Goal: Find specific page/section: Find specific page/section

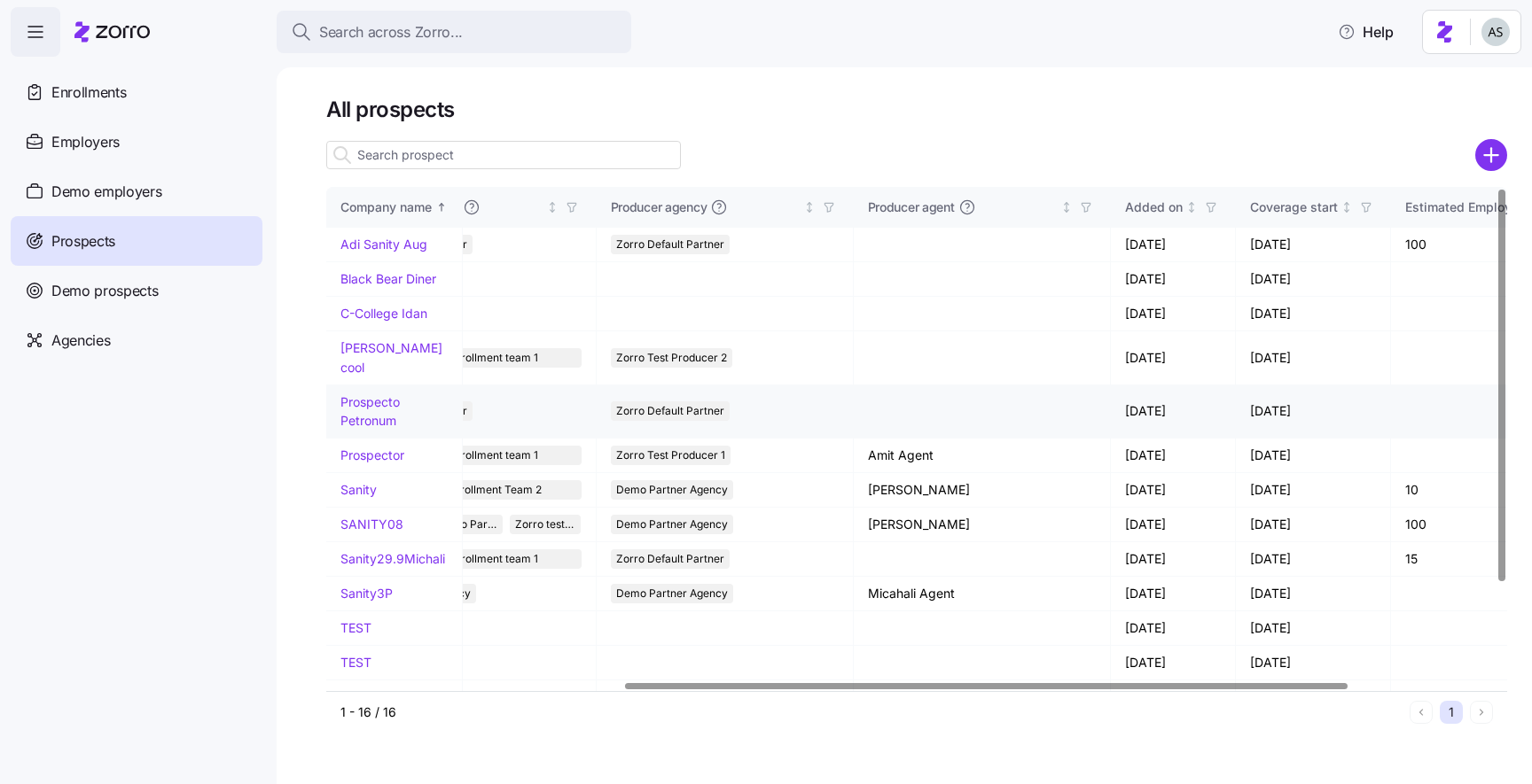
scroll to position [0, 489]
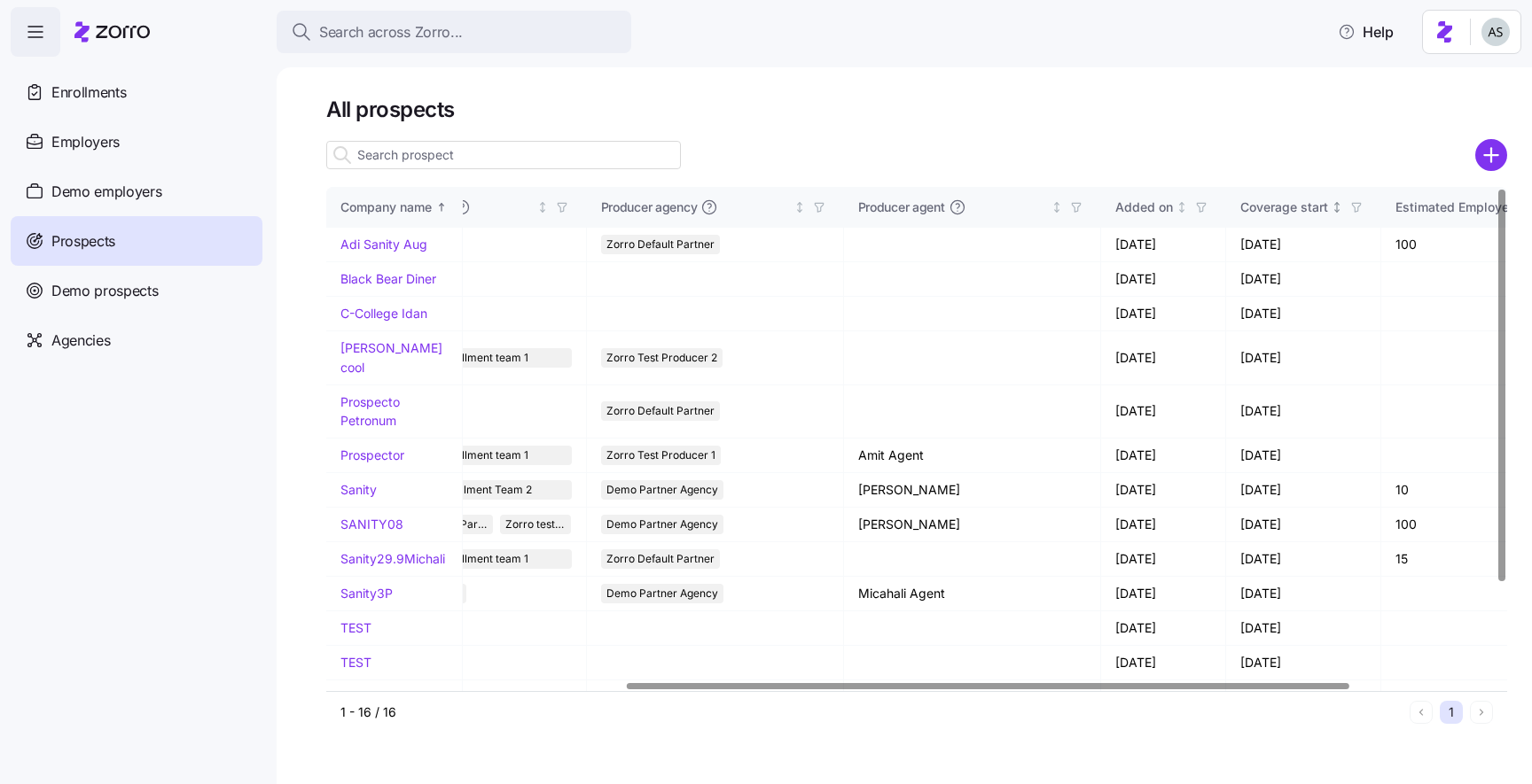
click at [1351, 202] on icon "button" at bounding box center [1357, 207] width 13 height 13
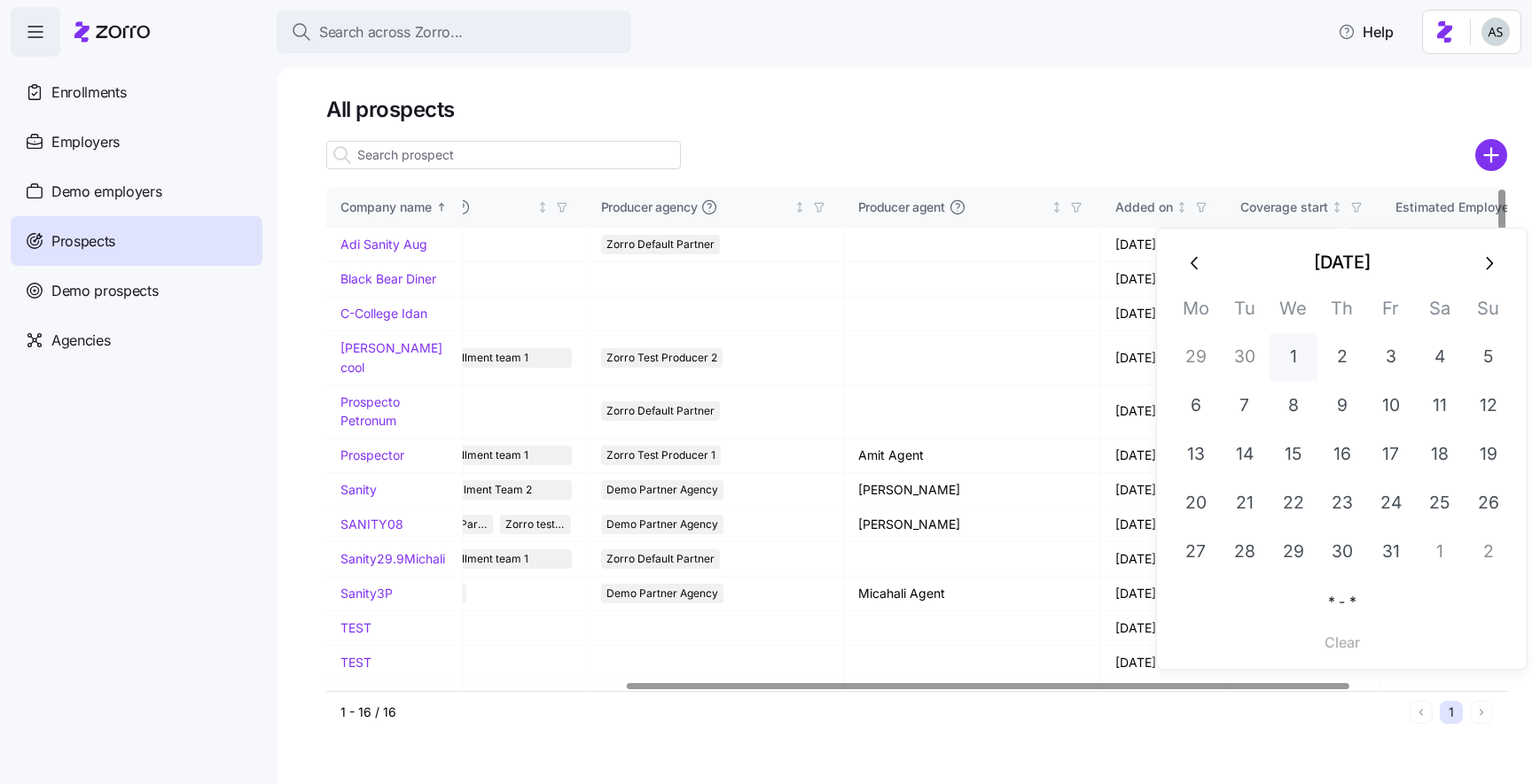
click at [1288, 367] on button "1" at bounding box center [1293, 356] width 47 height 47
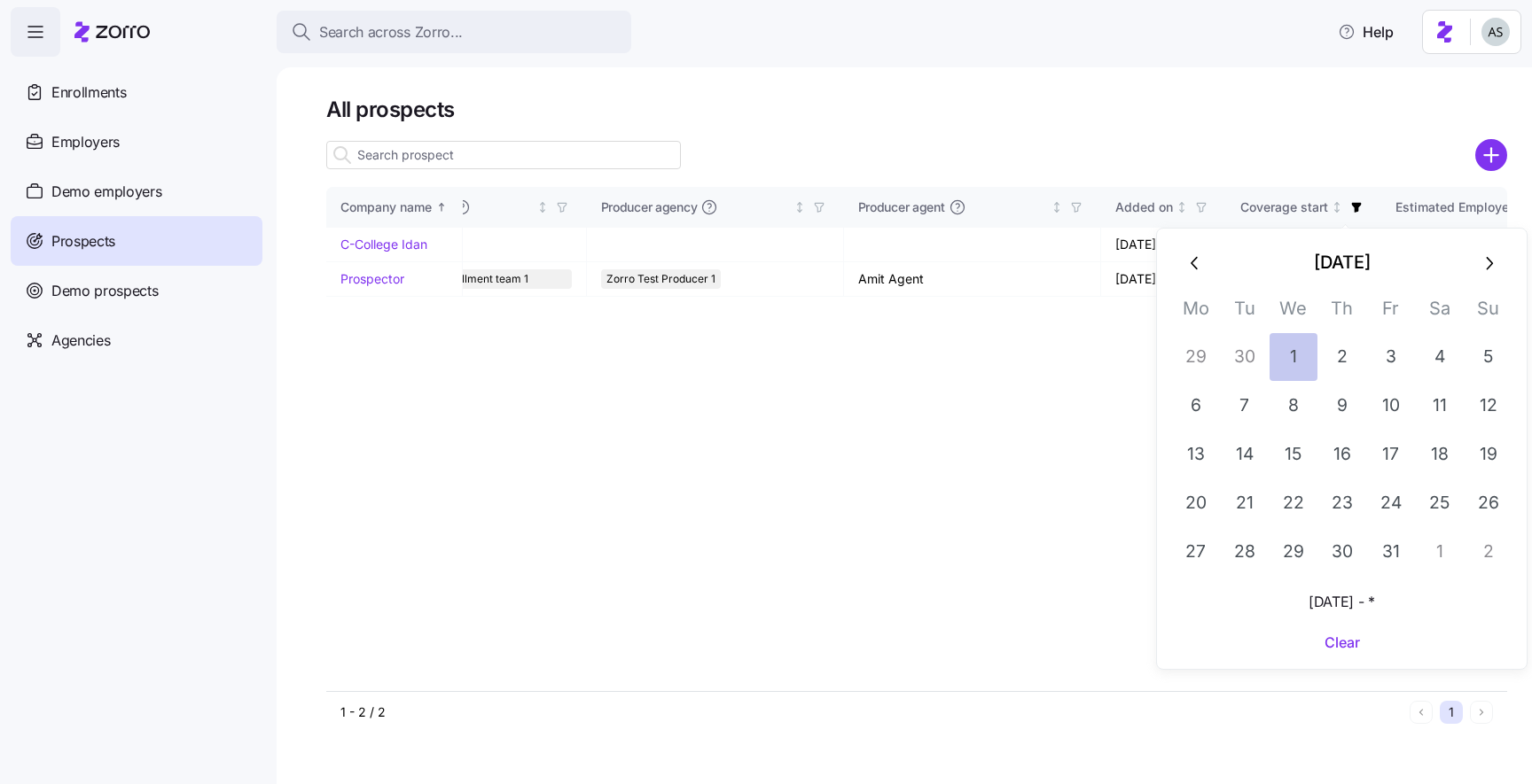
click at [1288, 365] on button "1" at bounding box center [1293, 356] width 47 height 47
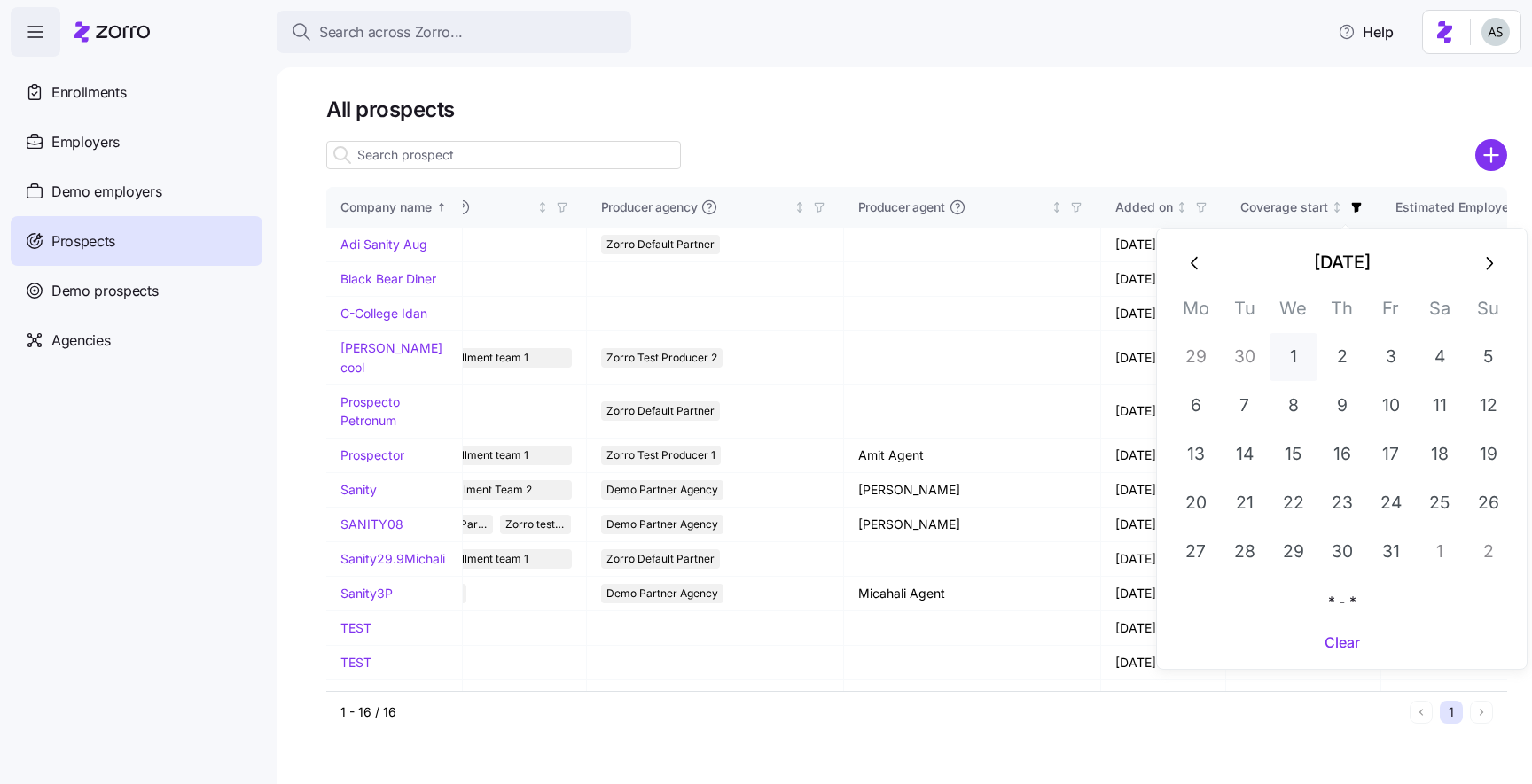
click at [1288, 365] on button "1" at bounding box center [1293, 356] width 47 height 47
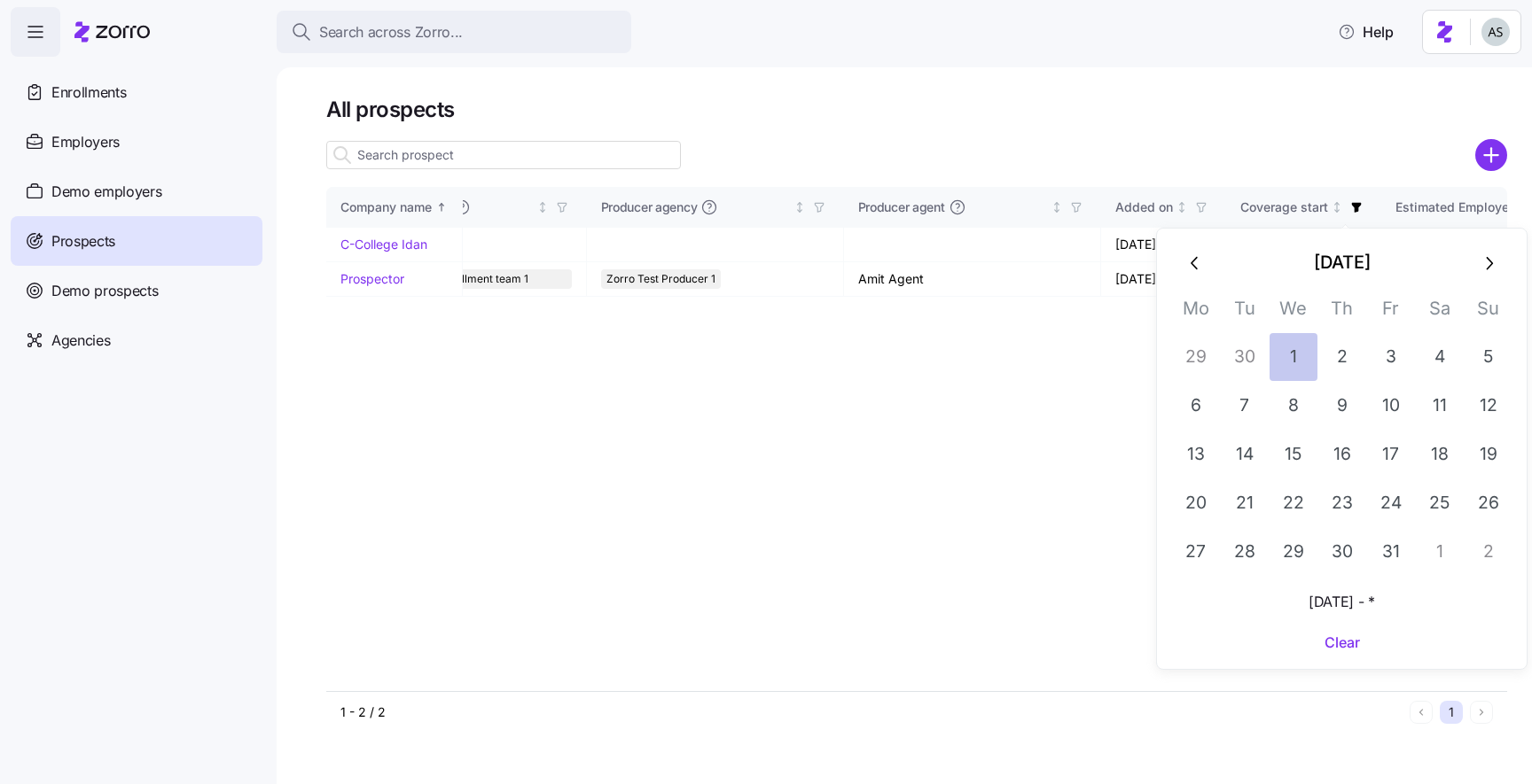
click at [1288, 365] on button "1" at bounding box center [1293, 356] width 47 height 47
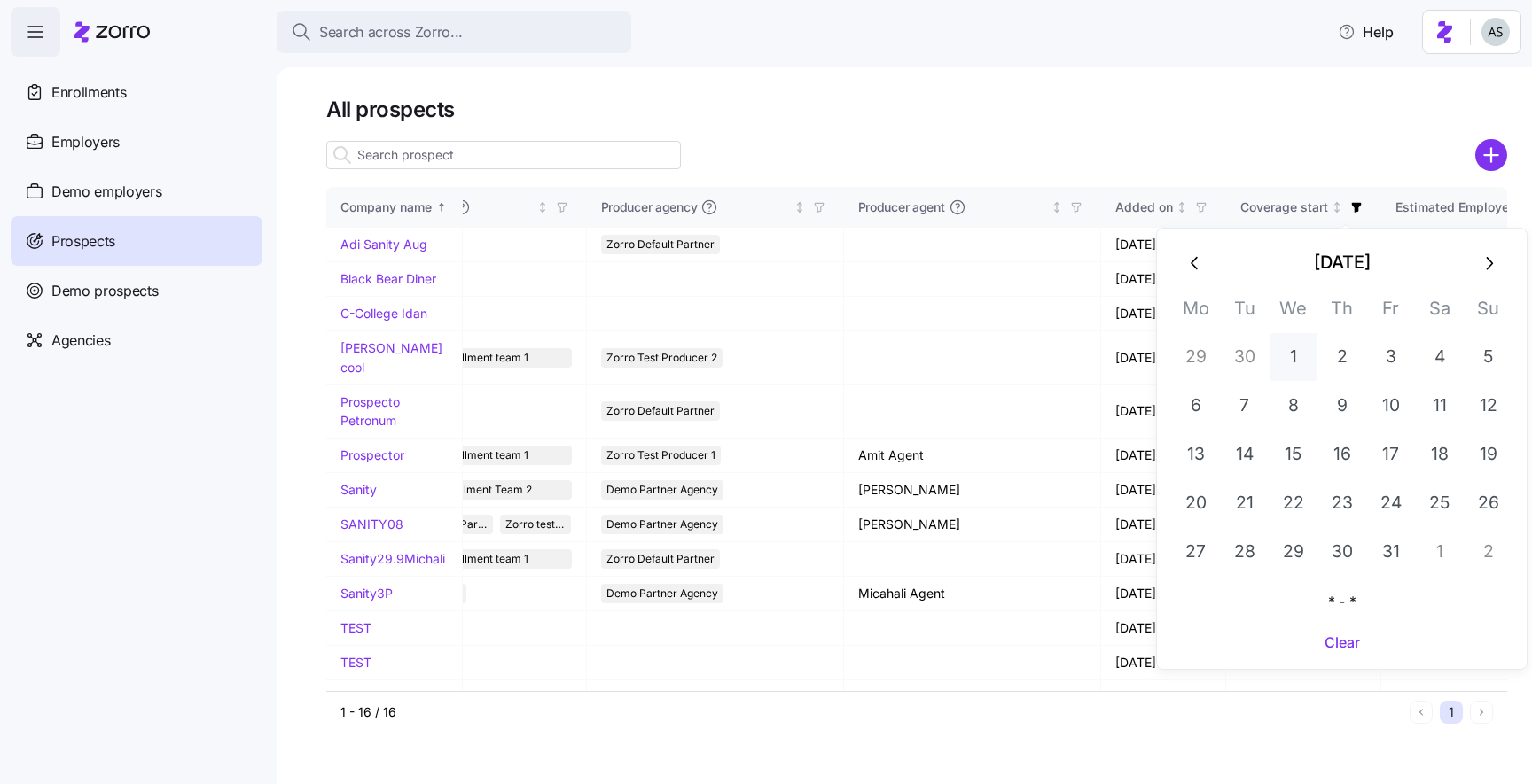
click at [1288, 365] on button "1" at bounding box center [1293, 356] width 47 height 47
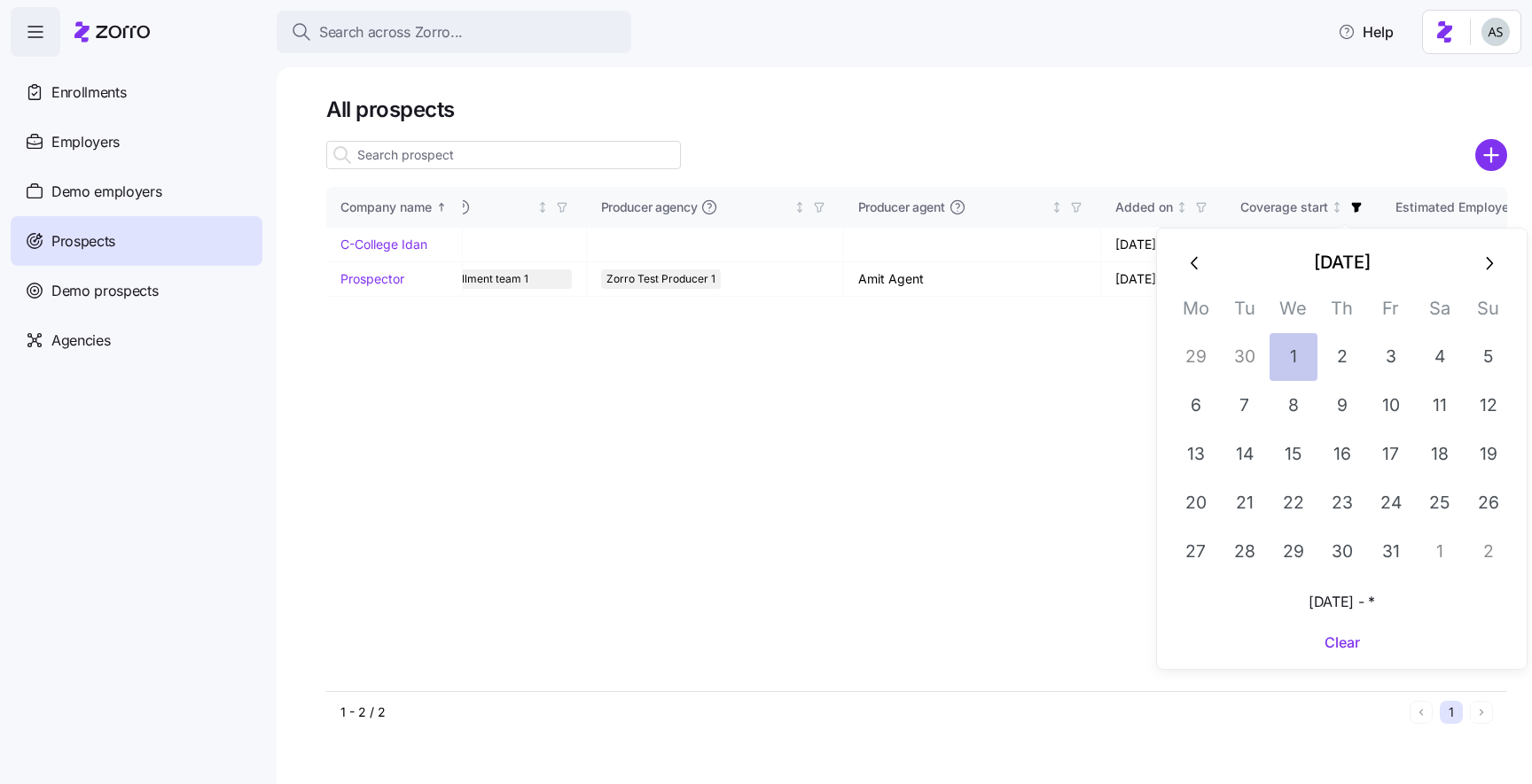
click at [1288, 365] on button "1" at bounding box center [1293, 356] width 47 height 47
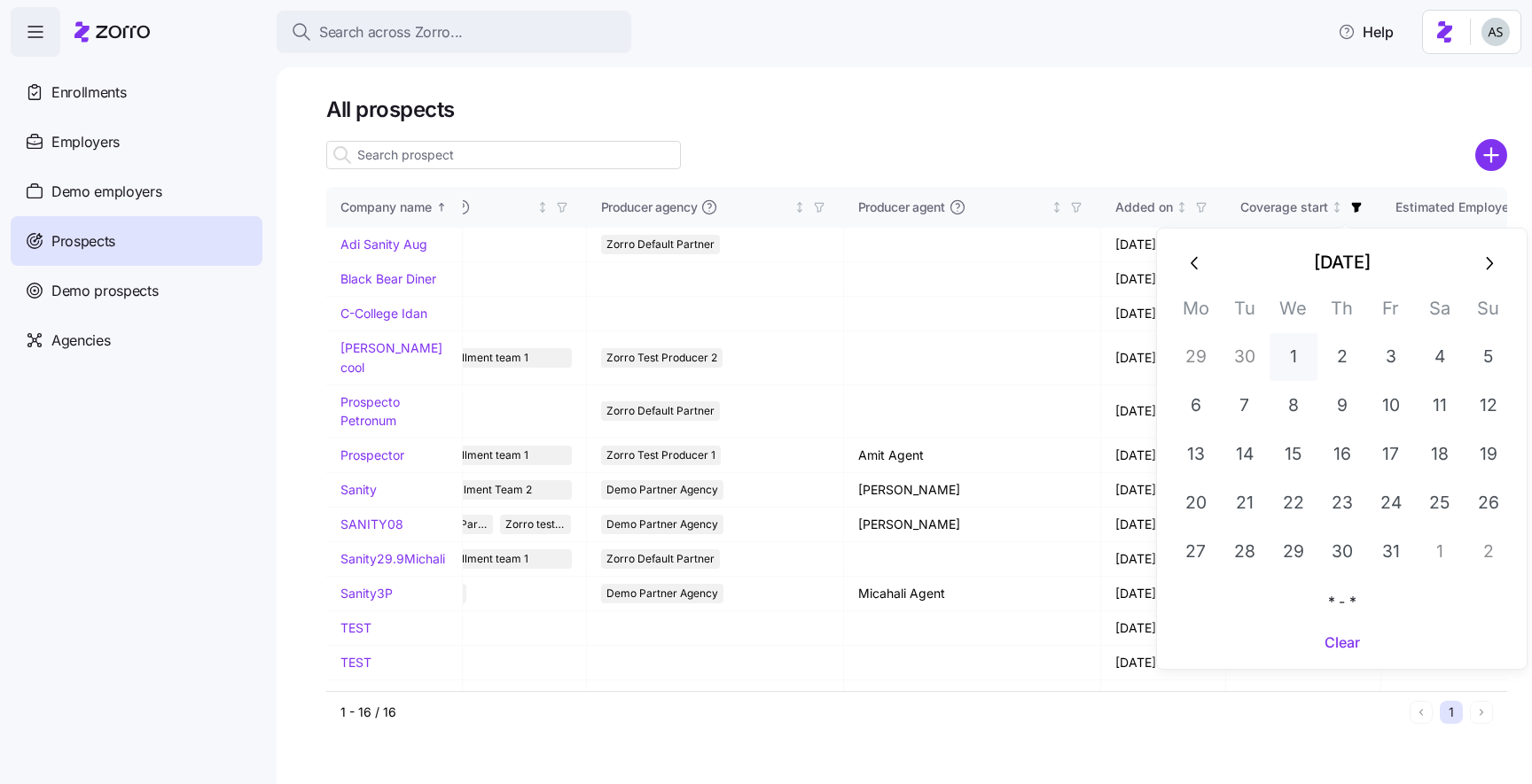
click at [1288, 365] on button "1" at bounding box center [1293, 356] width 47 height 47
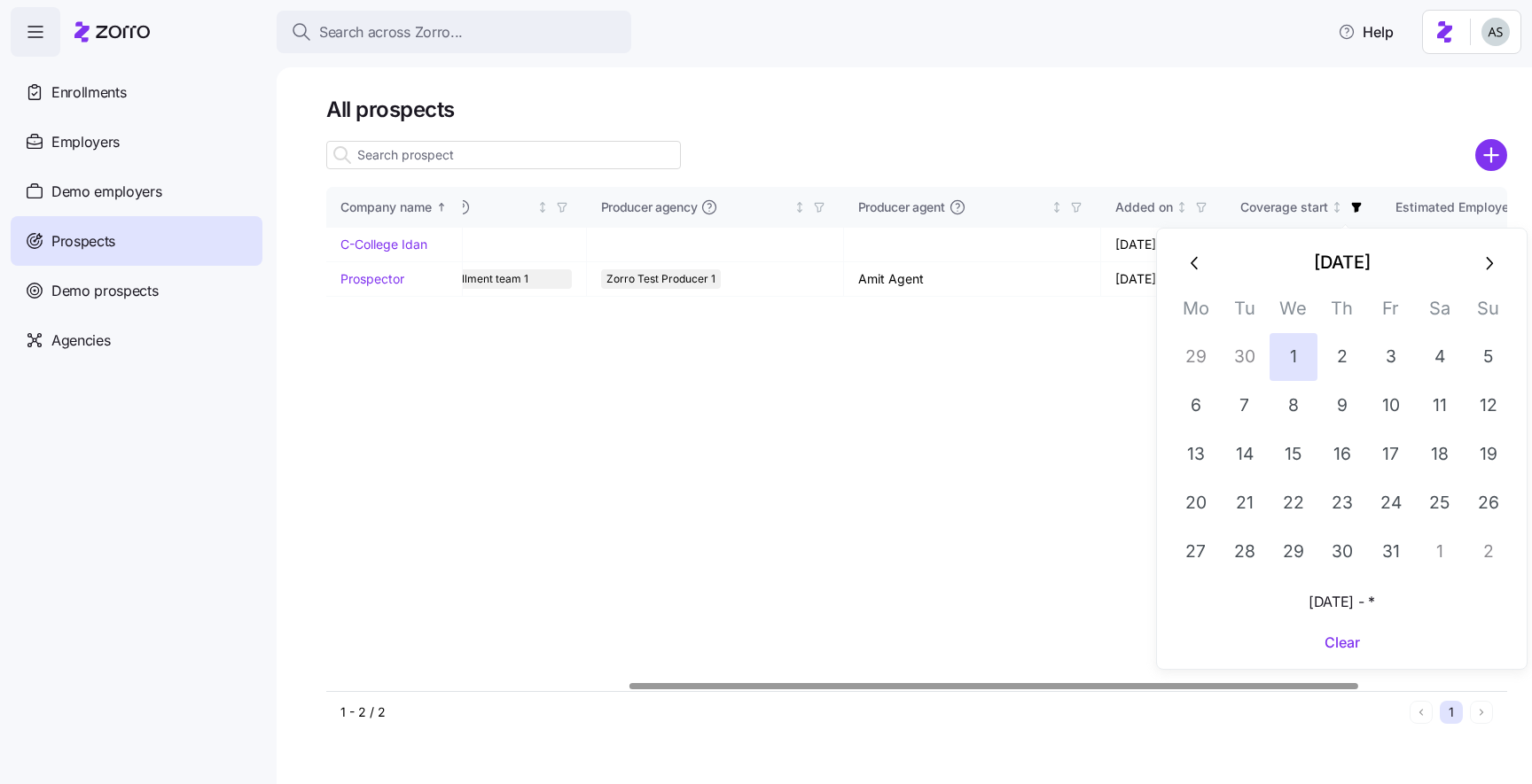
click at [1343, 623] on div "[DATE] Mo Tu We Th Fr Sa Su 29 30 1 2 3 4 5 6 7 8 9 10 11 12 13 14 15 16 17 18 …" at bounding box center [1342, 449] width 342 height 420
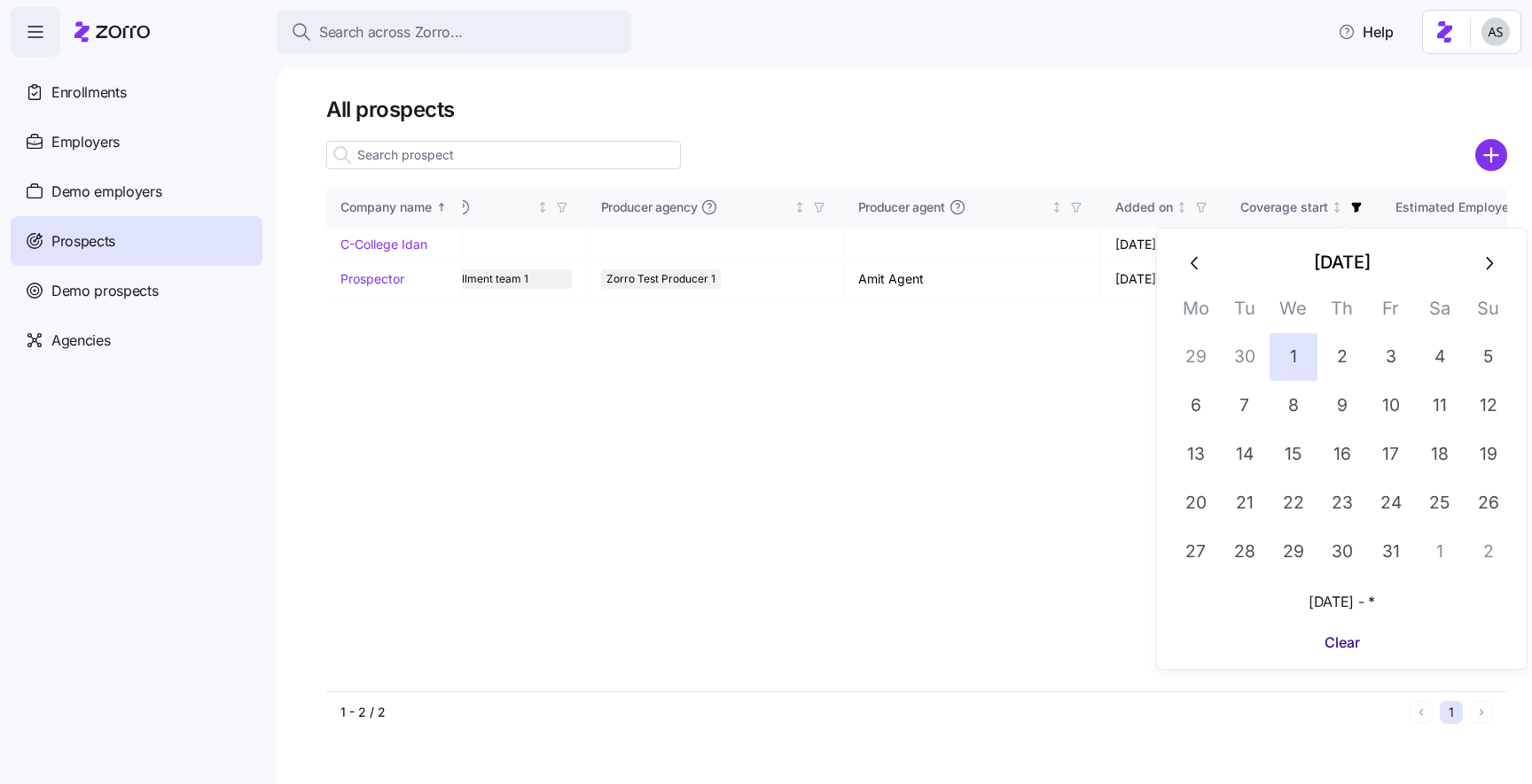
click at [1343, 634] on span "Clear" at bounding box center [1342, 643] width 36 height 21
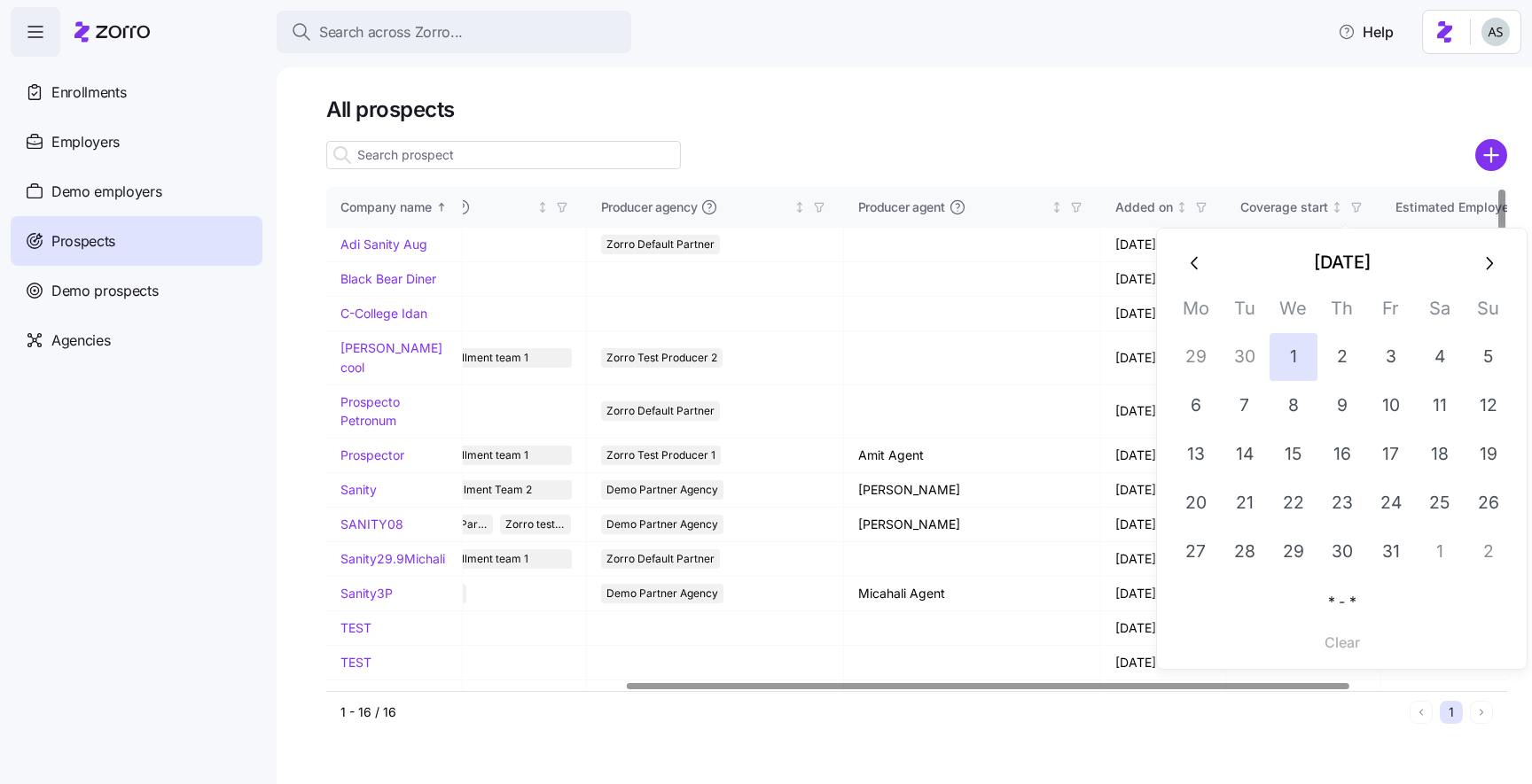
click at [1053, 91] on div "All prospects Company name HQ Zorro partner Enrollment team(s) Producer agency …" at bounding box center [904, 426] width 1256 height 717
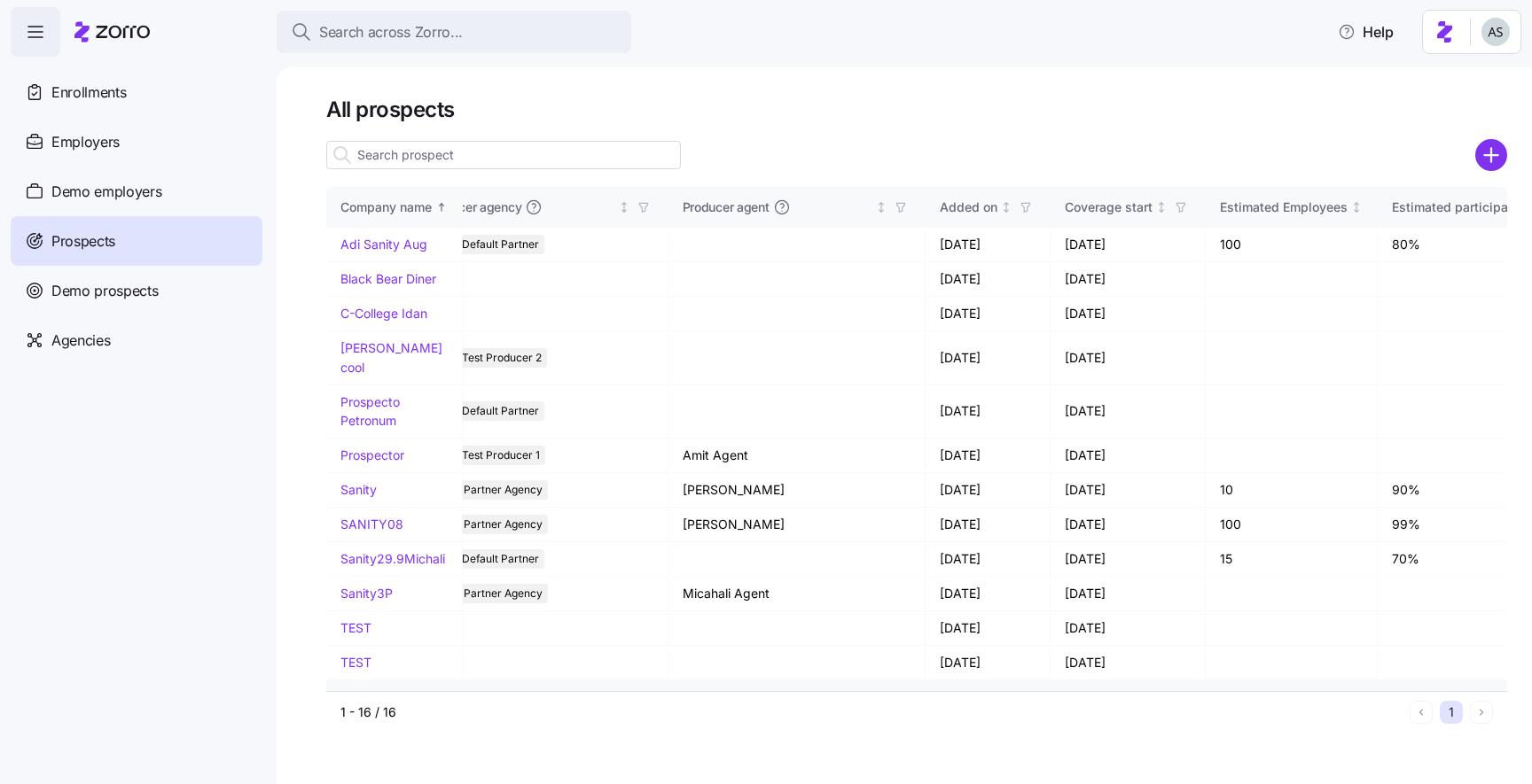
scroll to position [0, 681]
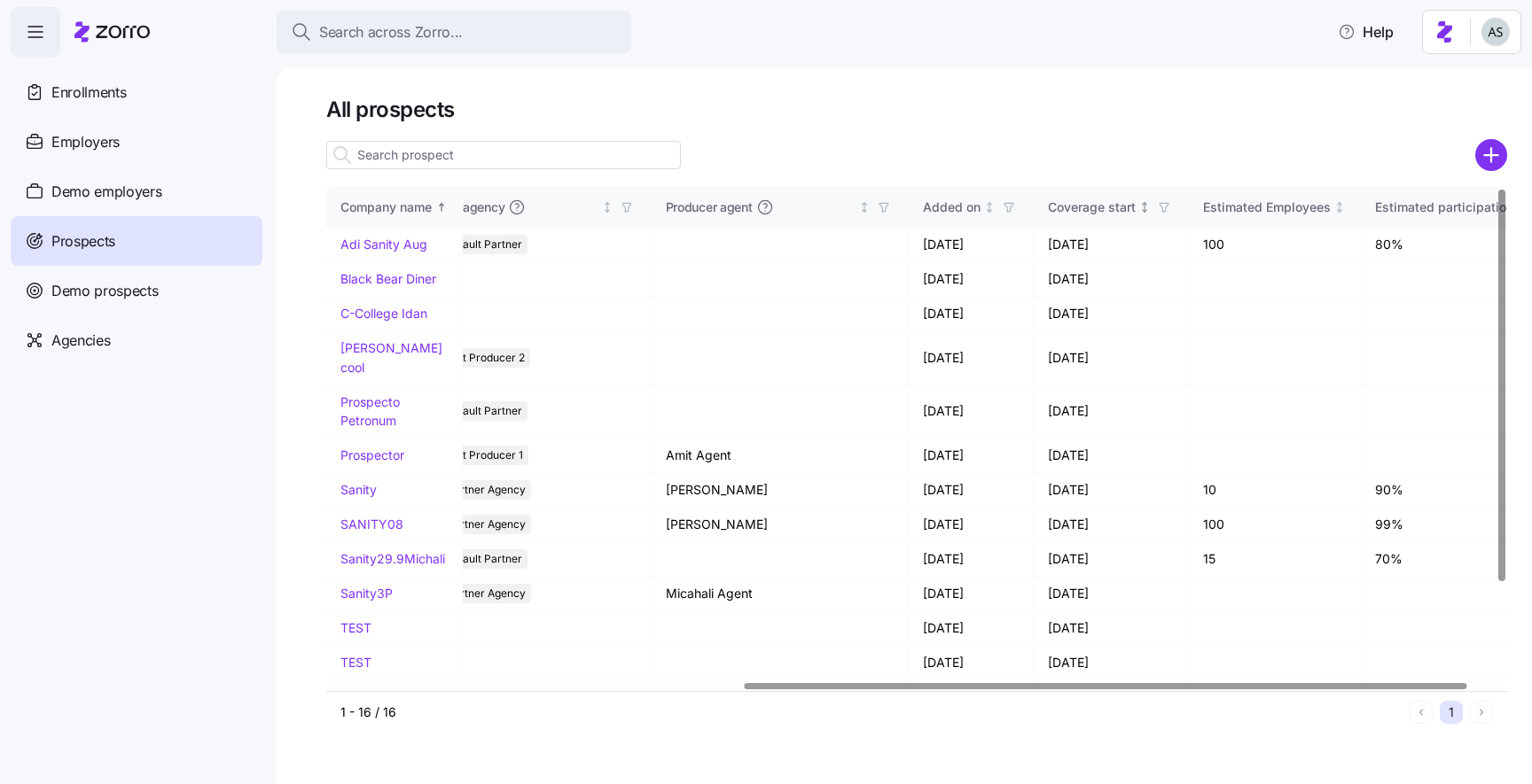
click at [1158, 205] on icon "button" at bounding box center [1164, 207] width 13 height 13
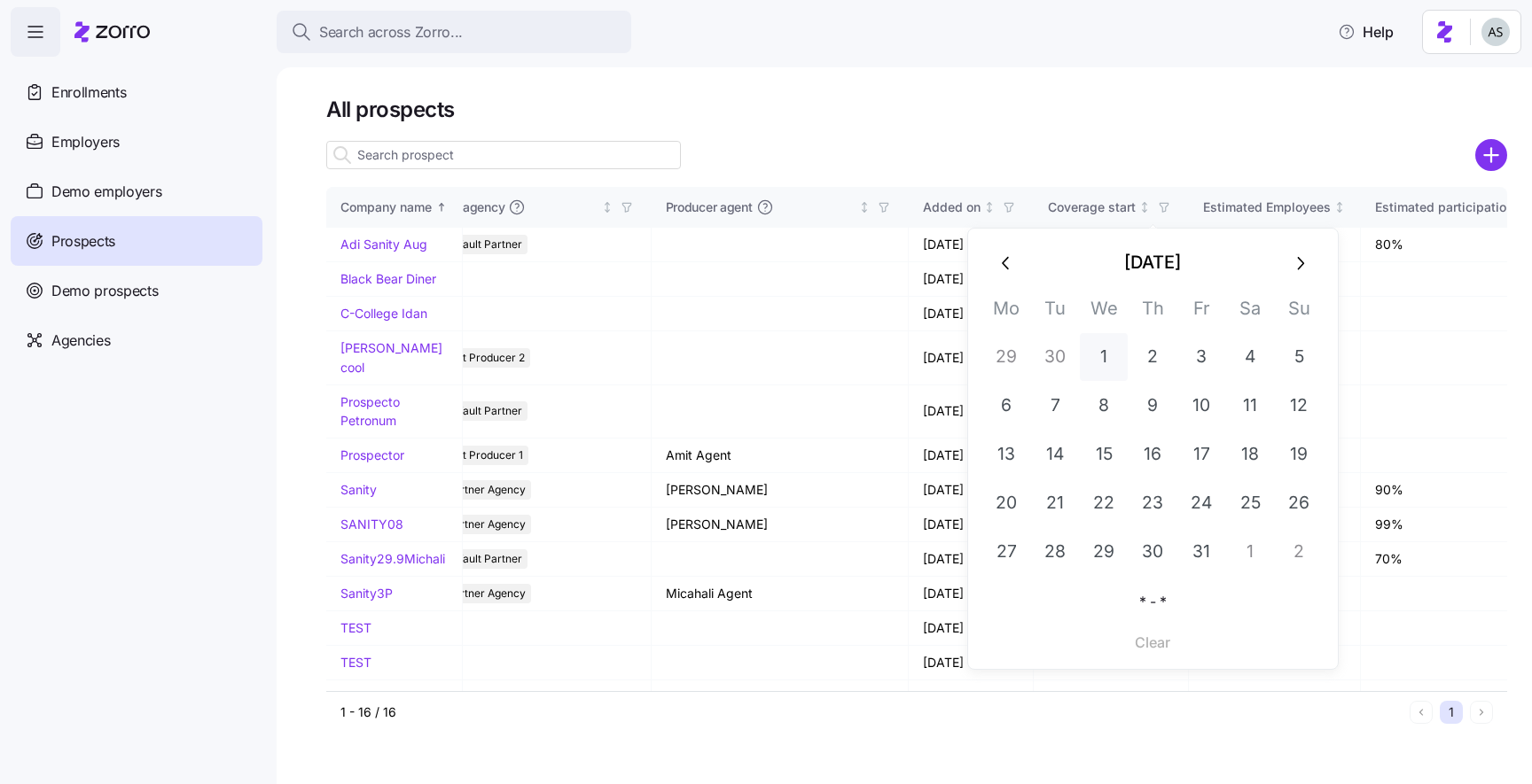
click at [1114, 347] on button "1" at bounding box center [1103, 356] width 47 height 47
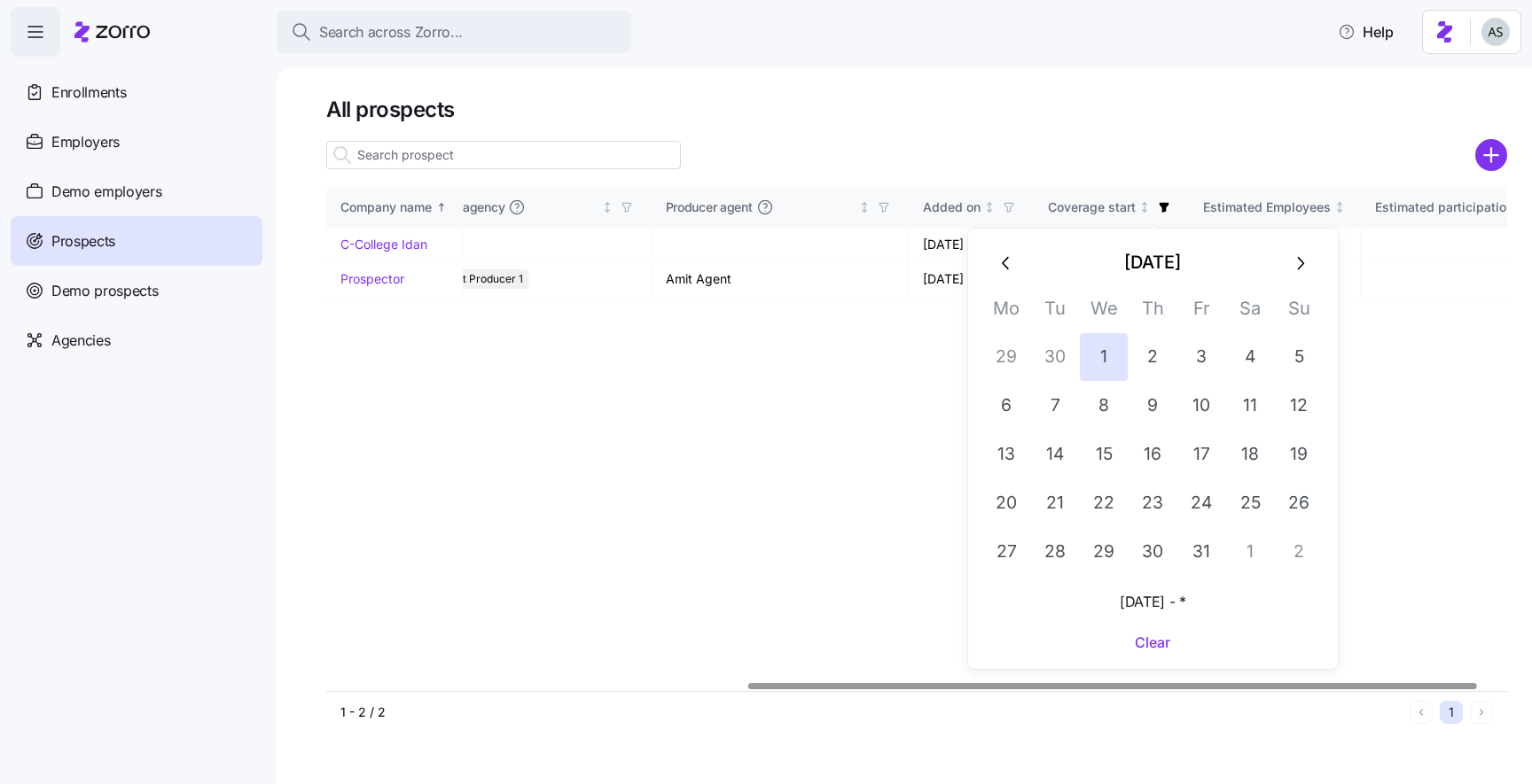
click at [828, 467] on div "Company name HQ Zorro partner Enrollment team(s) Producer agency Producer agent…" at bounding box center [917, 438] width 1181 height 504
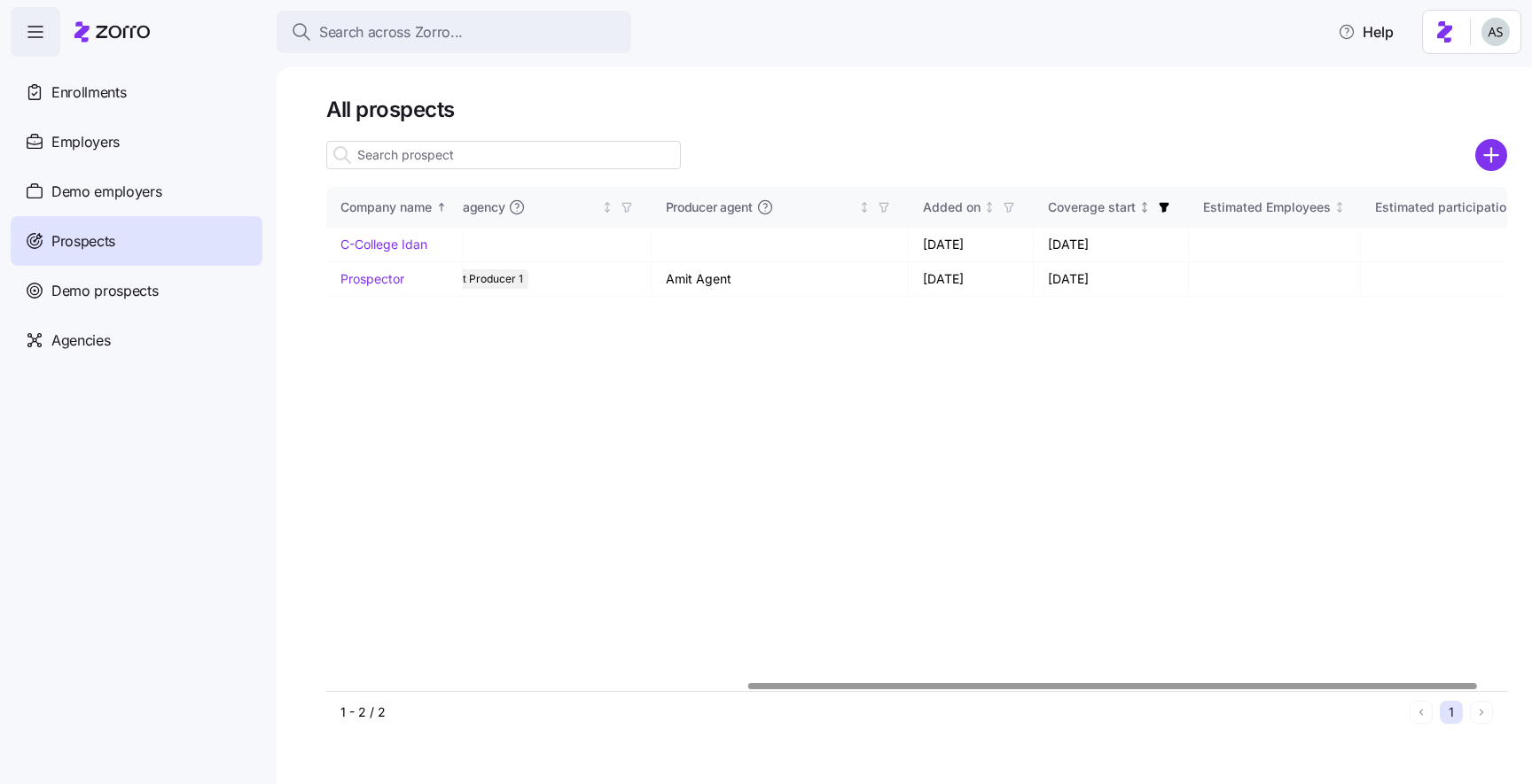
click at [1159, 210] on icon "button" at bounding box center [1164, 208] width 10 height 10
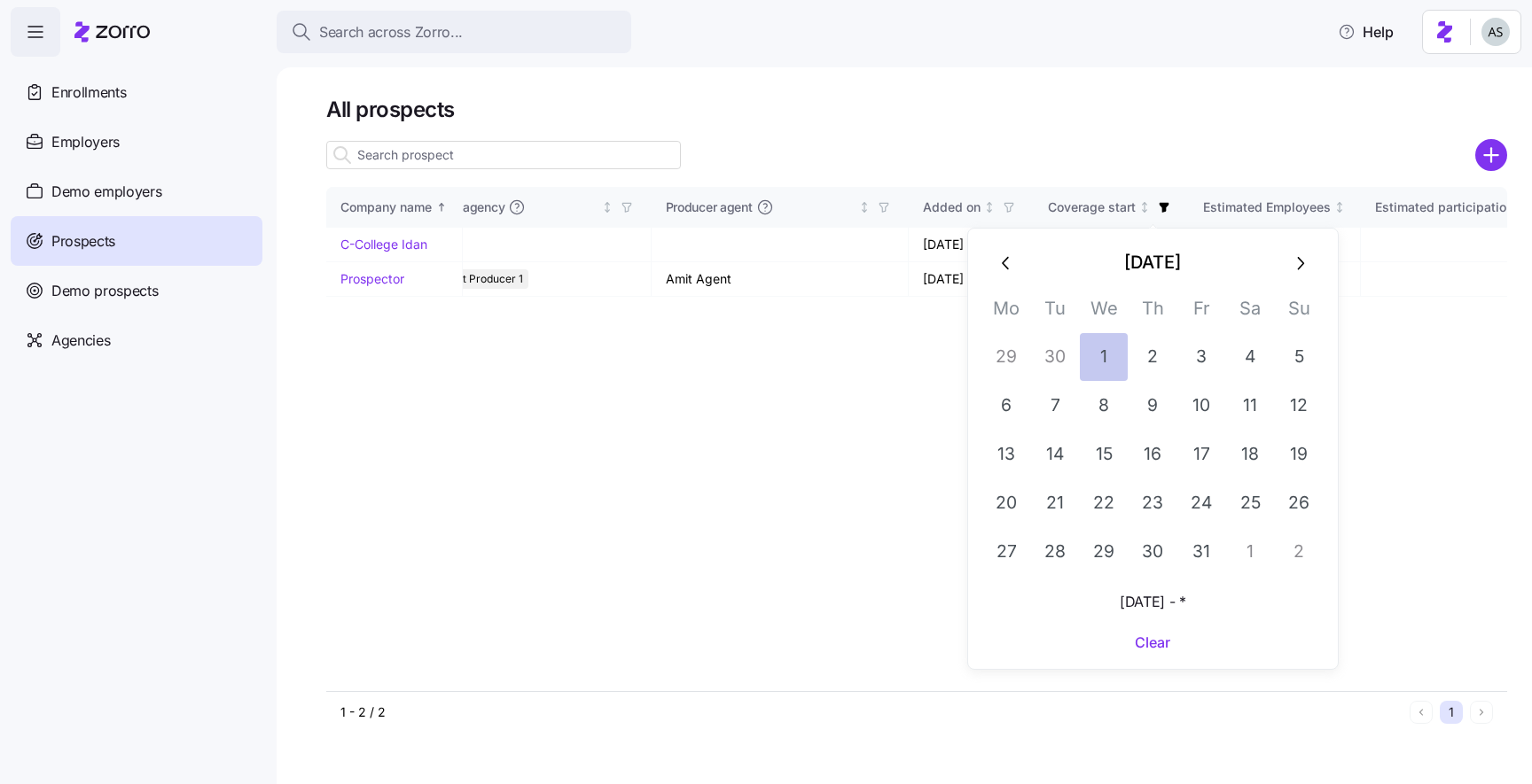
click at [1111, 352] on button "1" at bounding box center [1103, 356] width 47 height 47
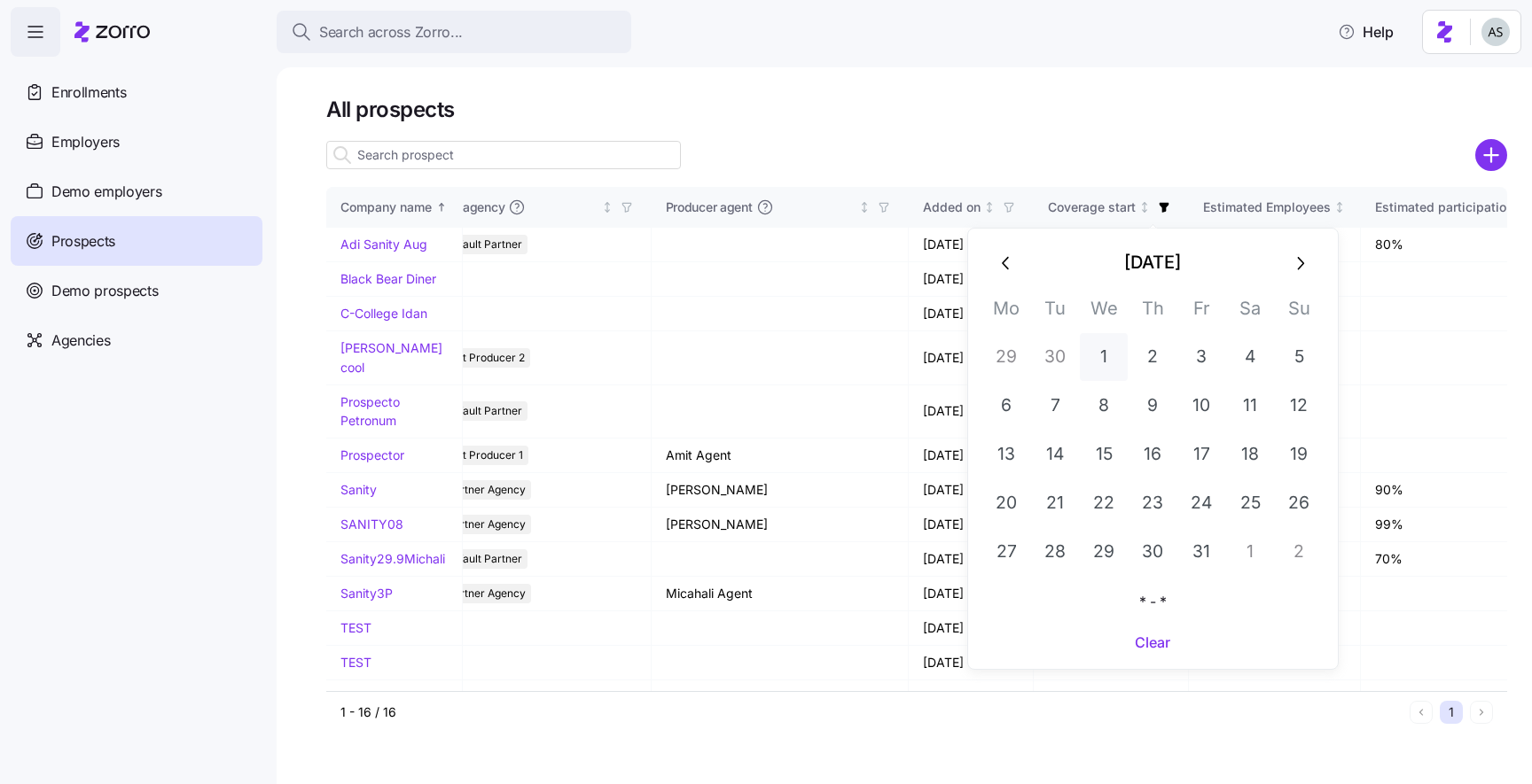
click at [1108, 340] on button "1" at bounding box center [1103, 356] width 47 height 47
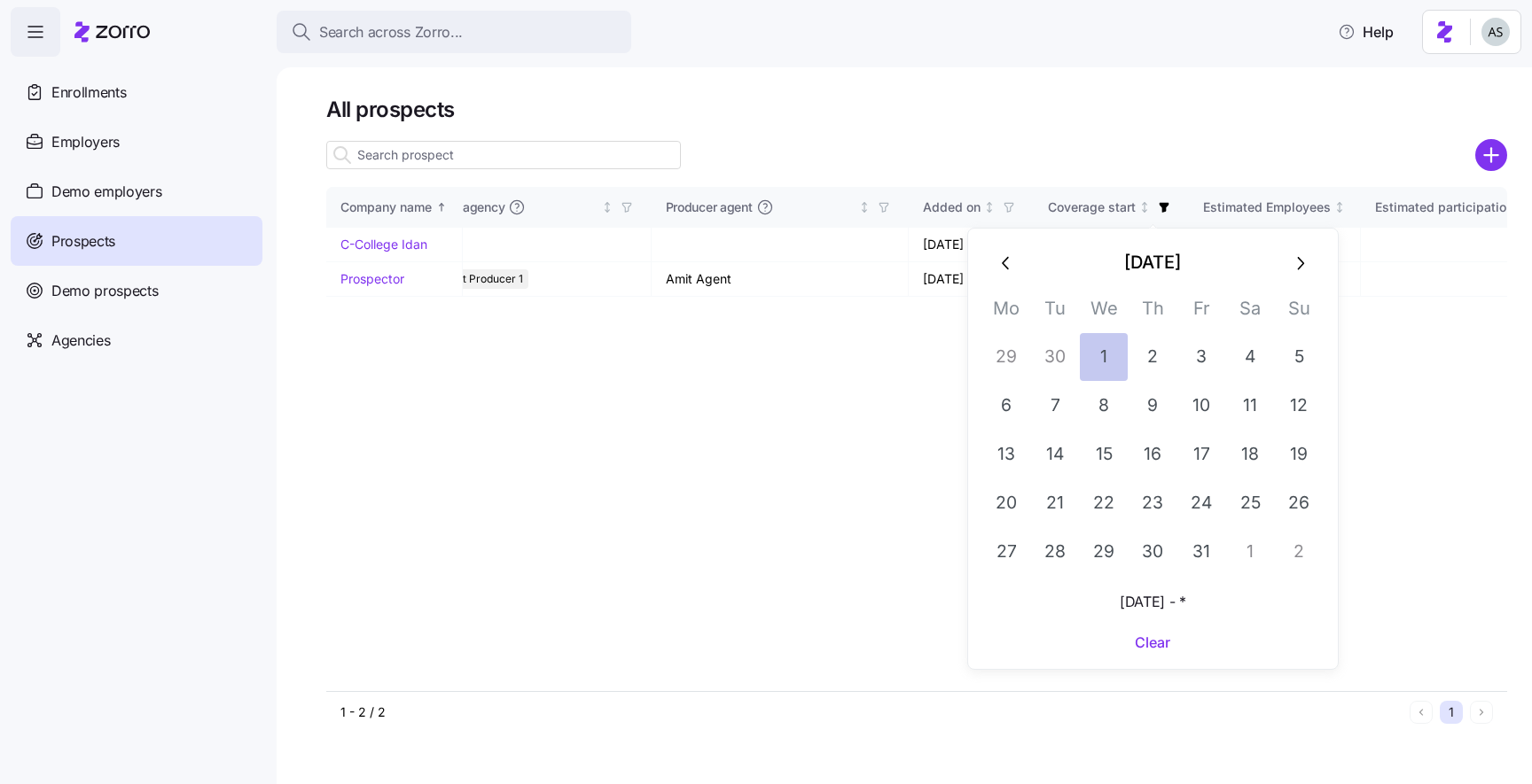
click at [1112, 352] on button "1" at bounding box center [1103, 356] width 47 height 47
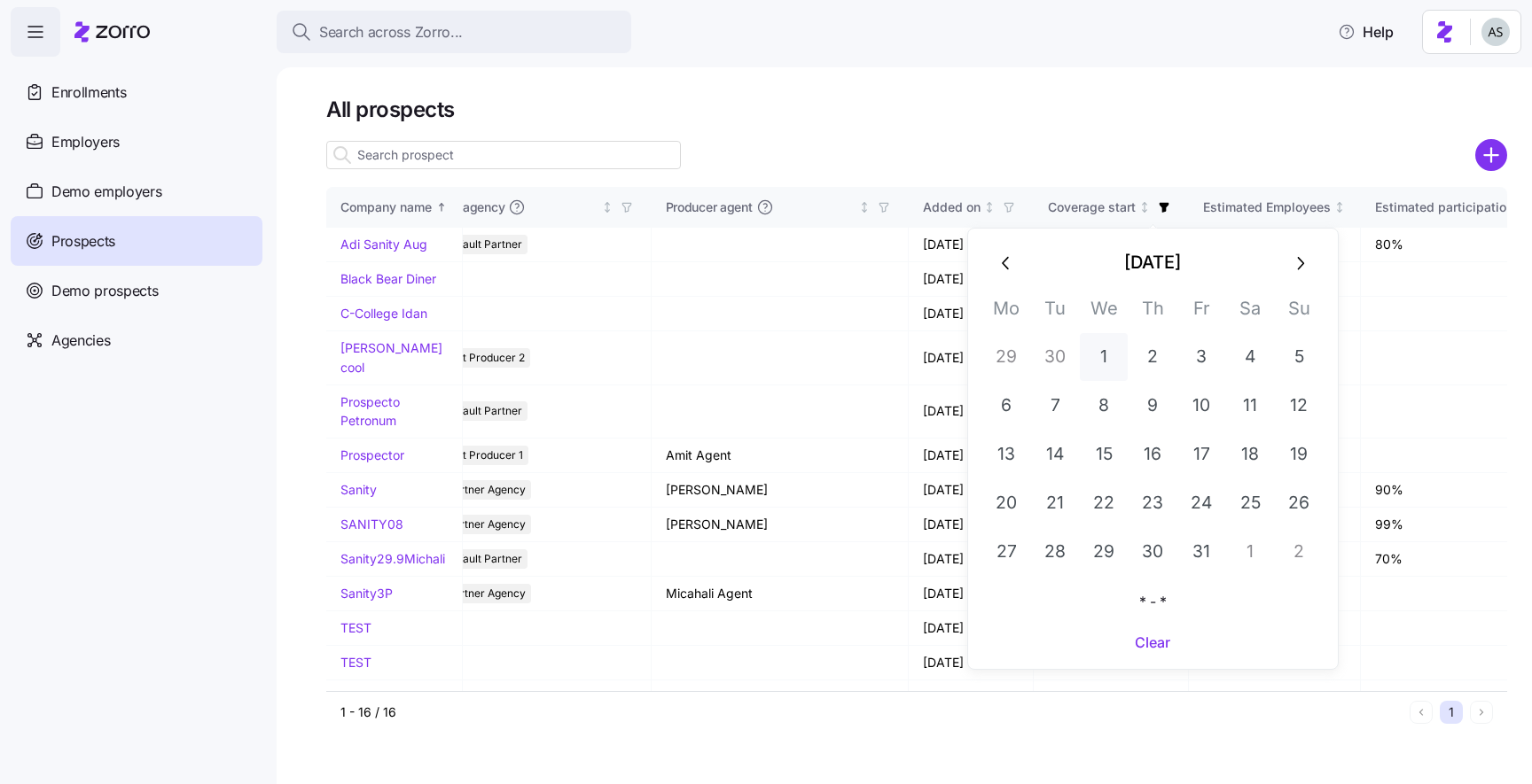
click at [1112, 352] on button "1" at bounding box center [1103, 356] width 47 height 47
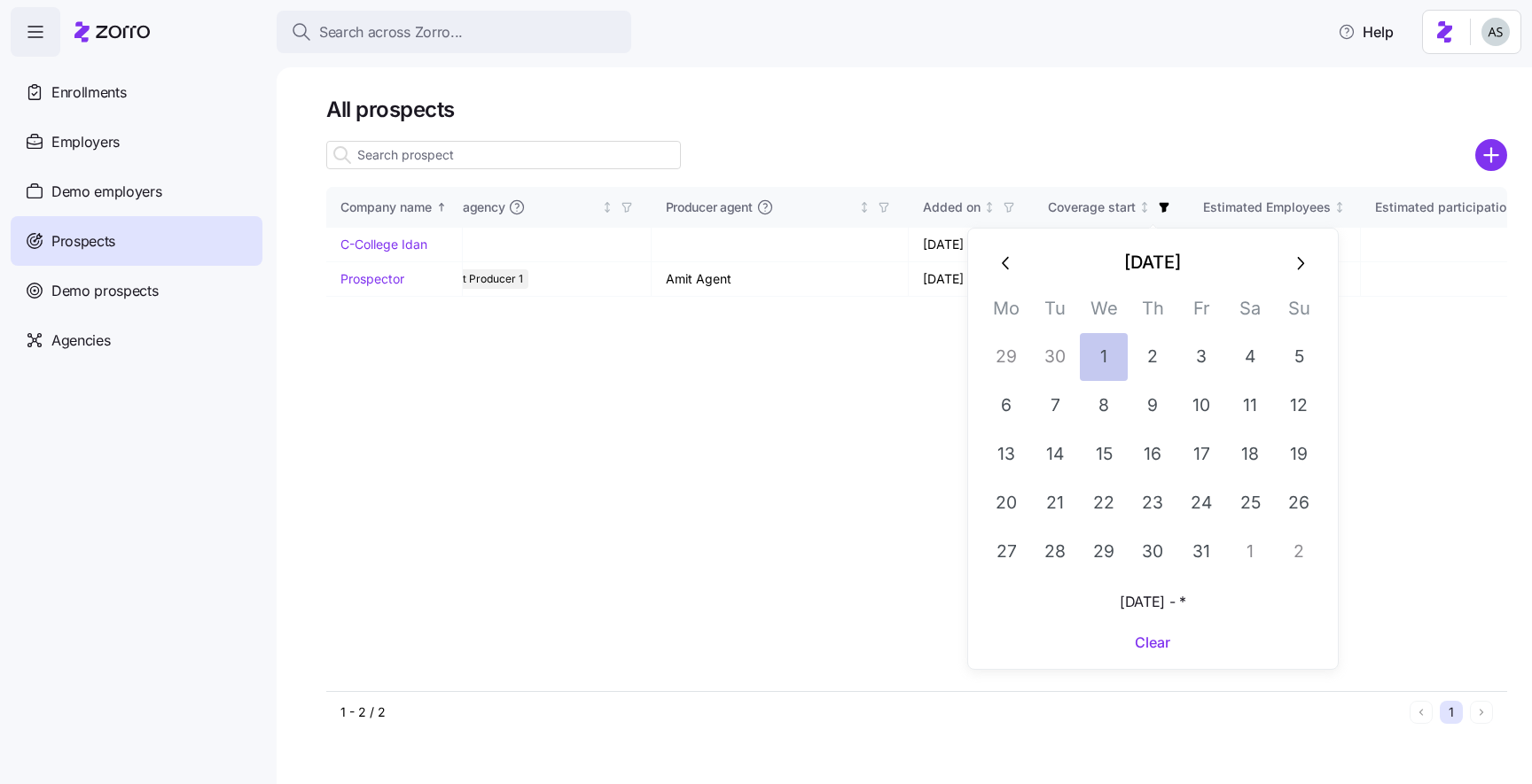
click at [1112, 352] on button "1" at bounding box center [1103, 356] width 47 height 47
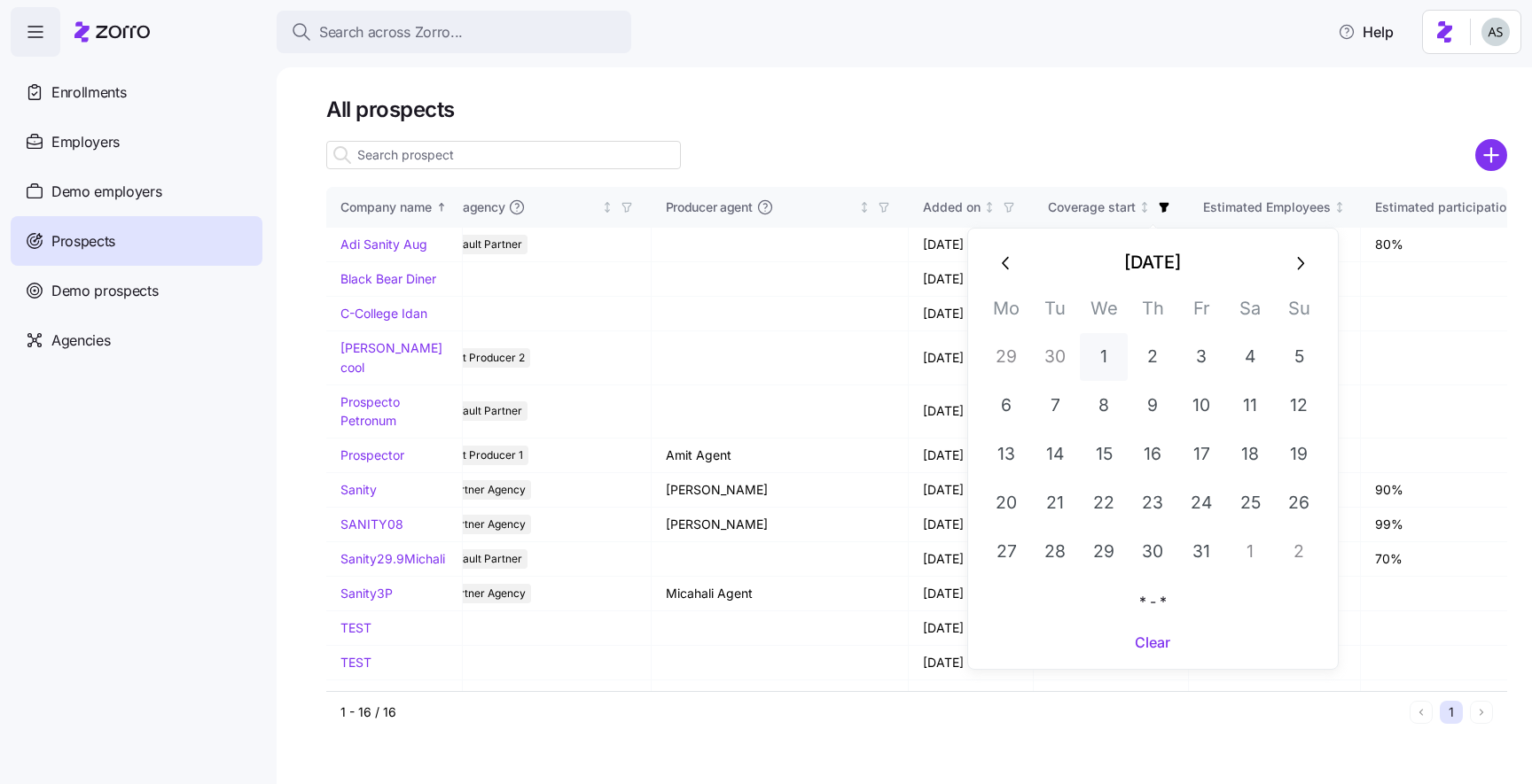
click at [1112, 352] on button "1" at bounding box center [1103, 356] width 47 height 47
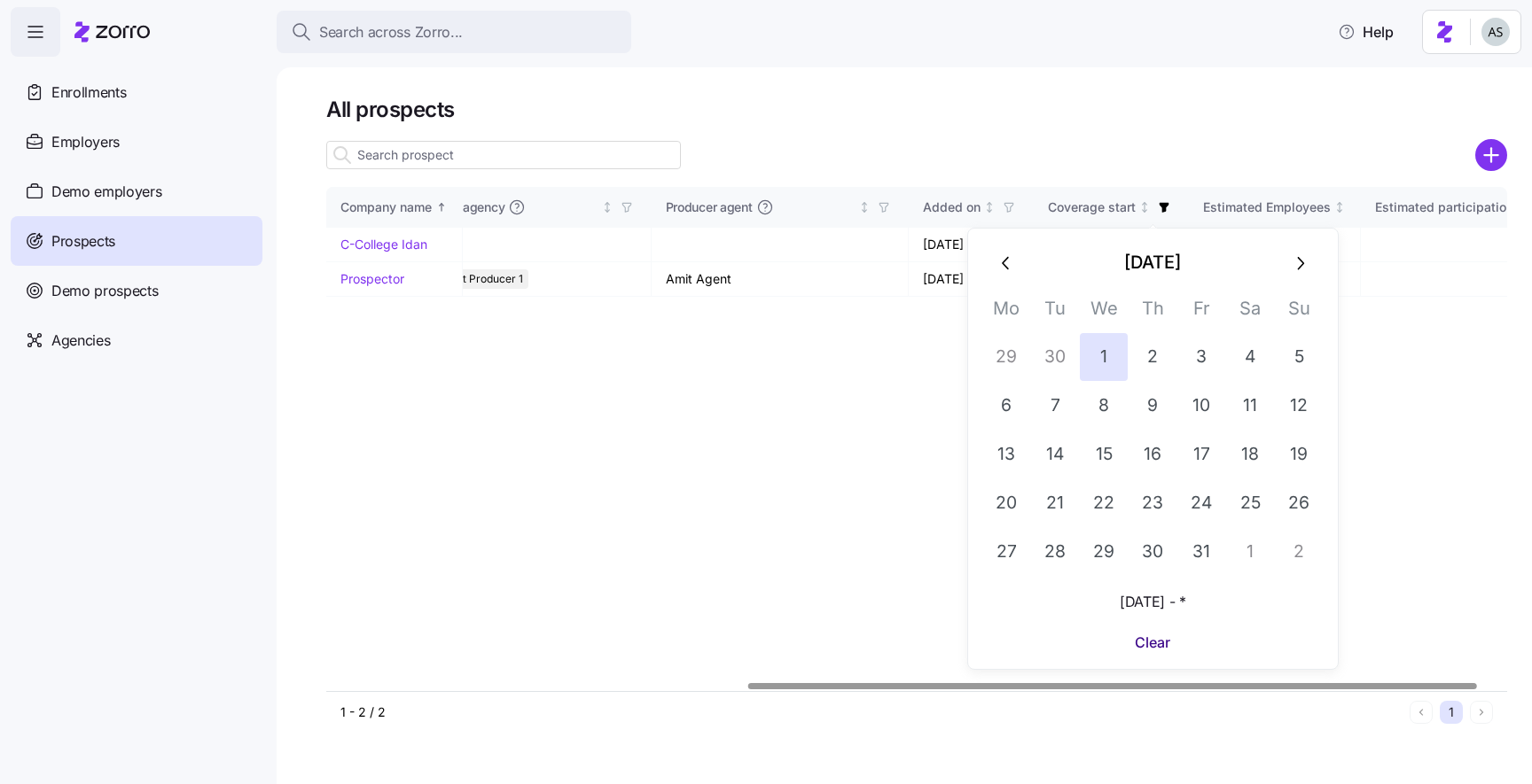
click at [1156, 648] on span "Clear" at bounding box center [1152, 643] width 36 height 21
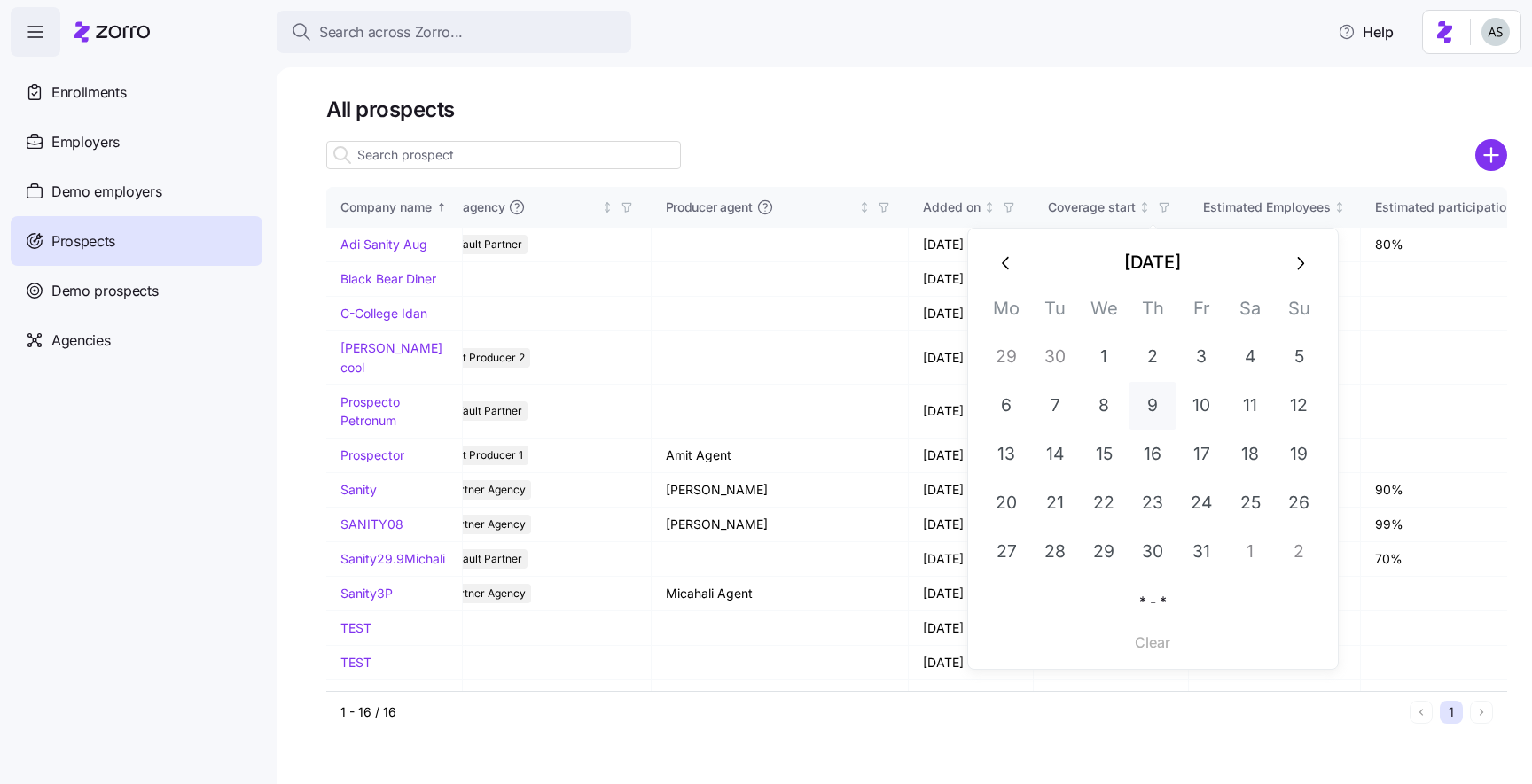
click at [1149, 401] on button "9" at bounding box center [1152, 406] width 47 height 47
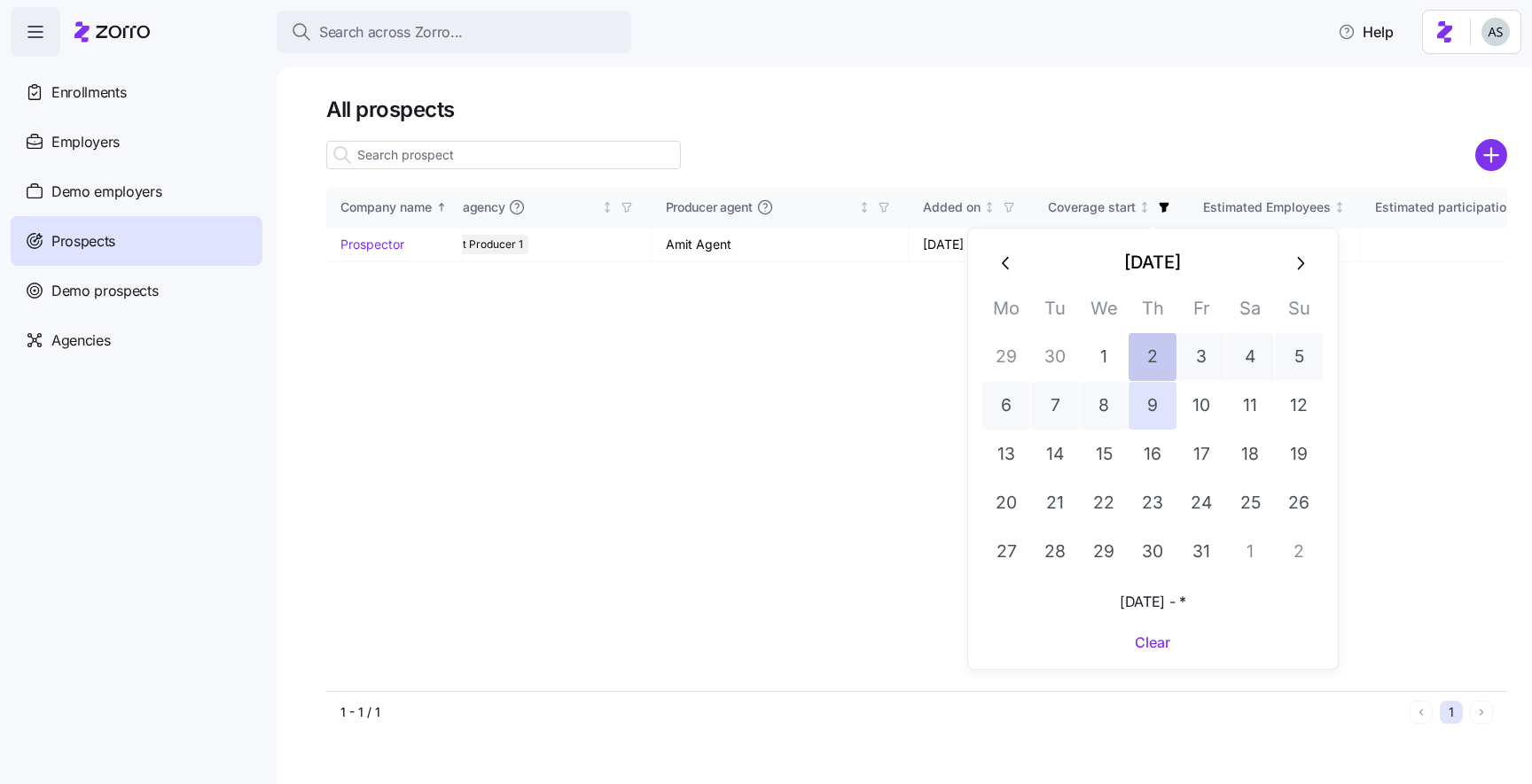
click at [1146, 365] on button "2" at bounding box center [1152, 356] width 47 height 47
click at [1160, 360] on button "2" at bounding box center [1152, 356] width 47 height 47
click at [1160, 361] on button "2" at bounding box center [1152, 356] width 47 height 47
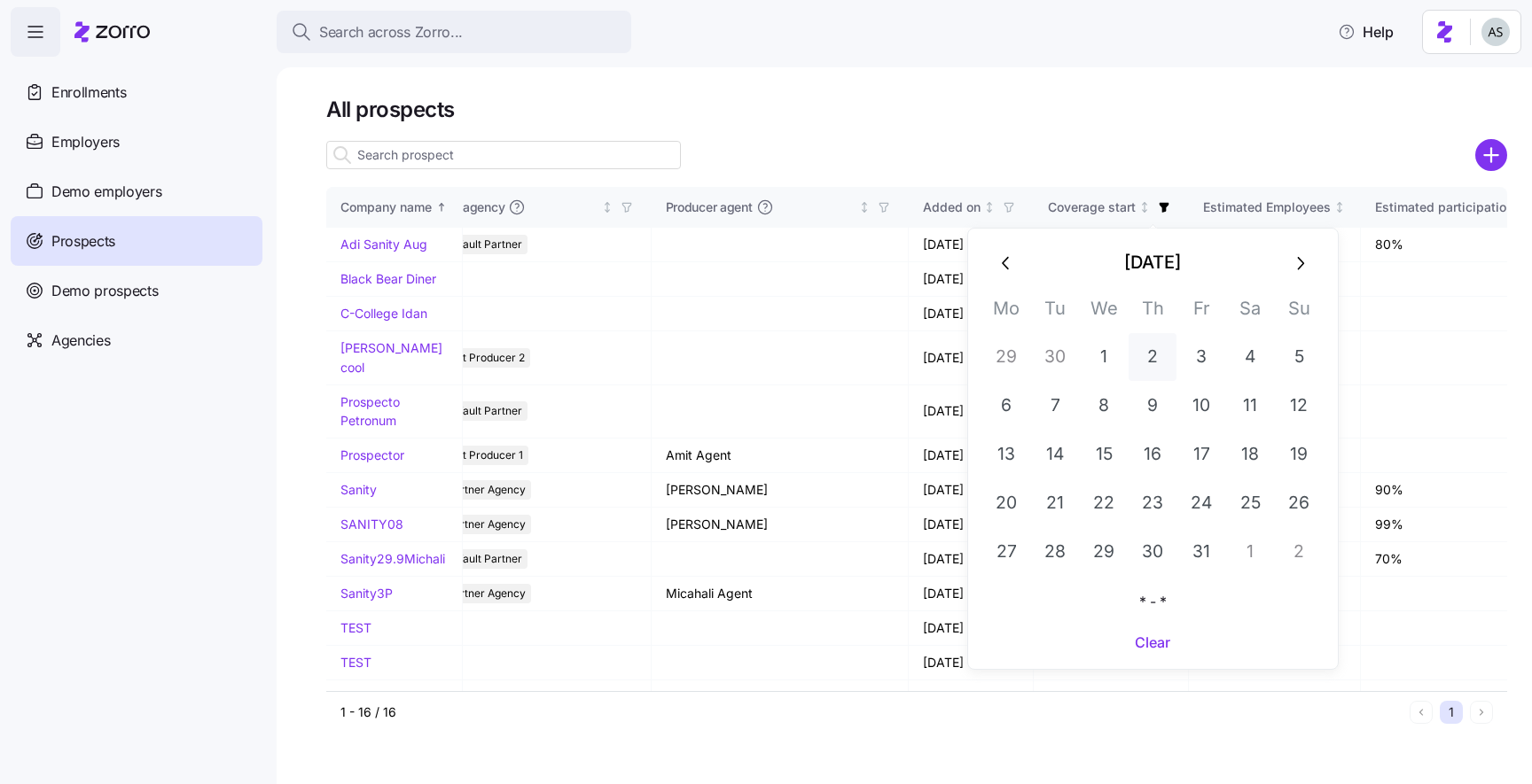
click at [1160, 361] on button "2" at bounding box center [1152, 356] width 47 height 47
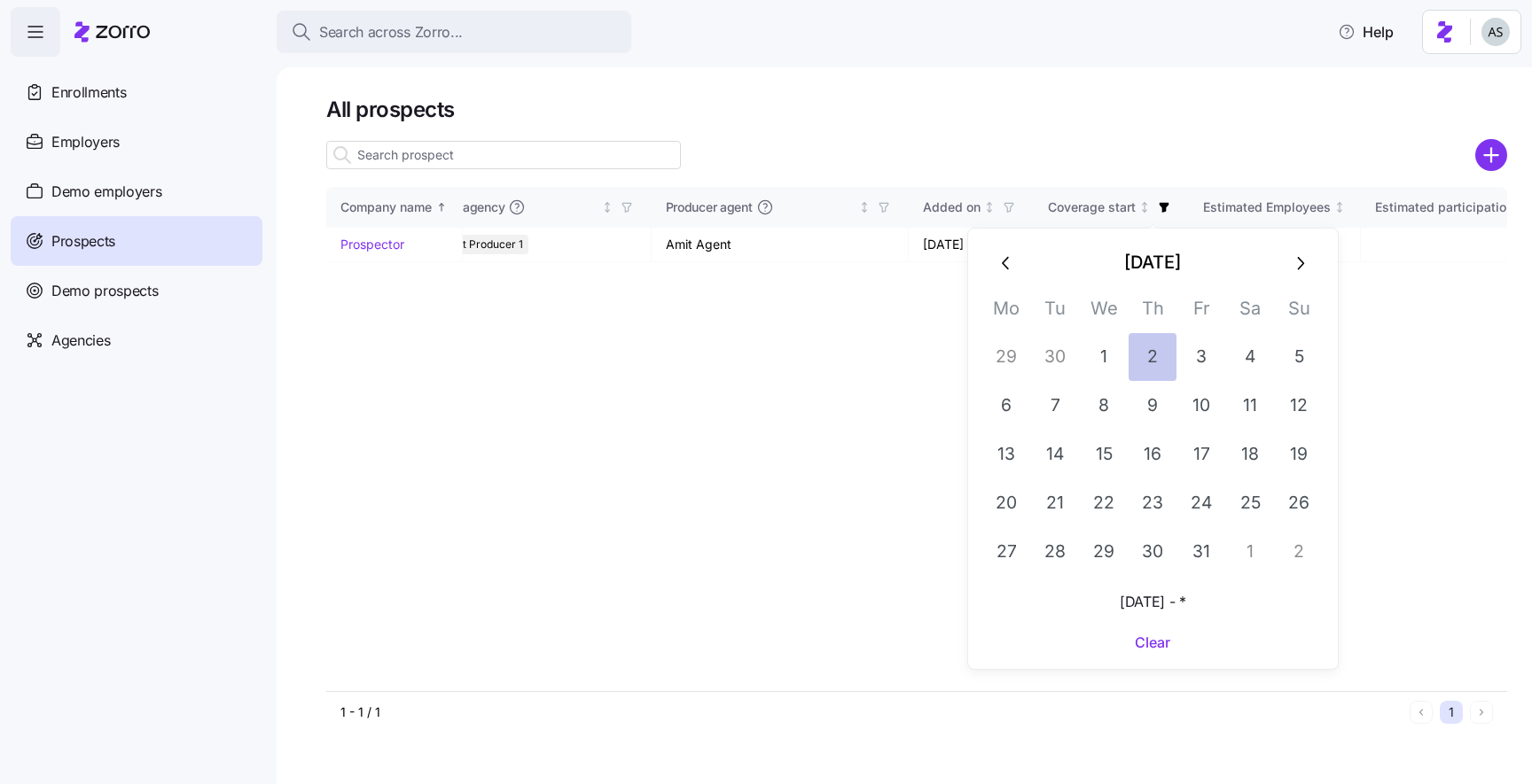
click at [1160, 360] on button "2" at bounding box center [1152, 356] width 47 height 47
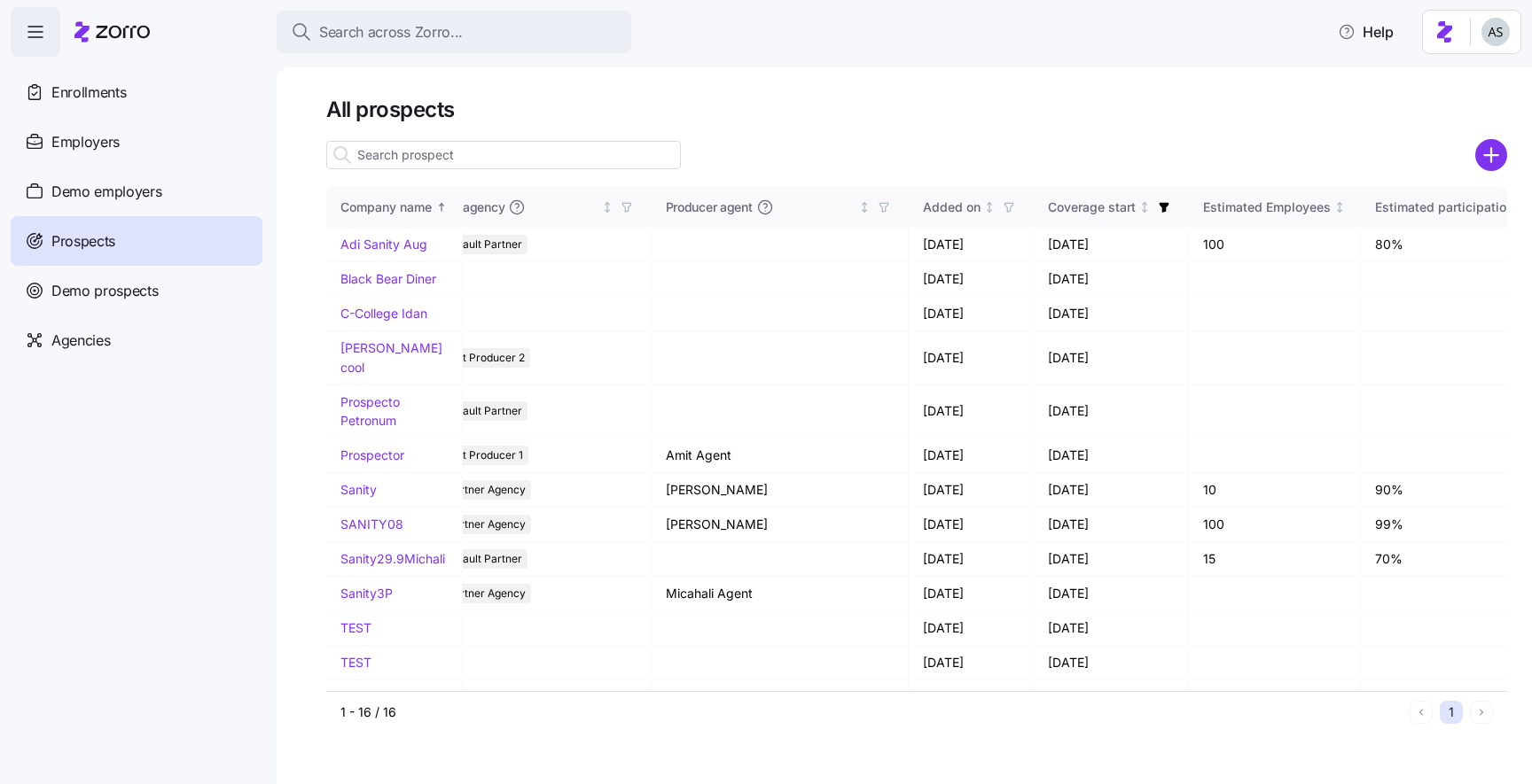
click at [1035, 128] on div at bounding box center [917, 130] width 1181 height 15
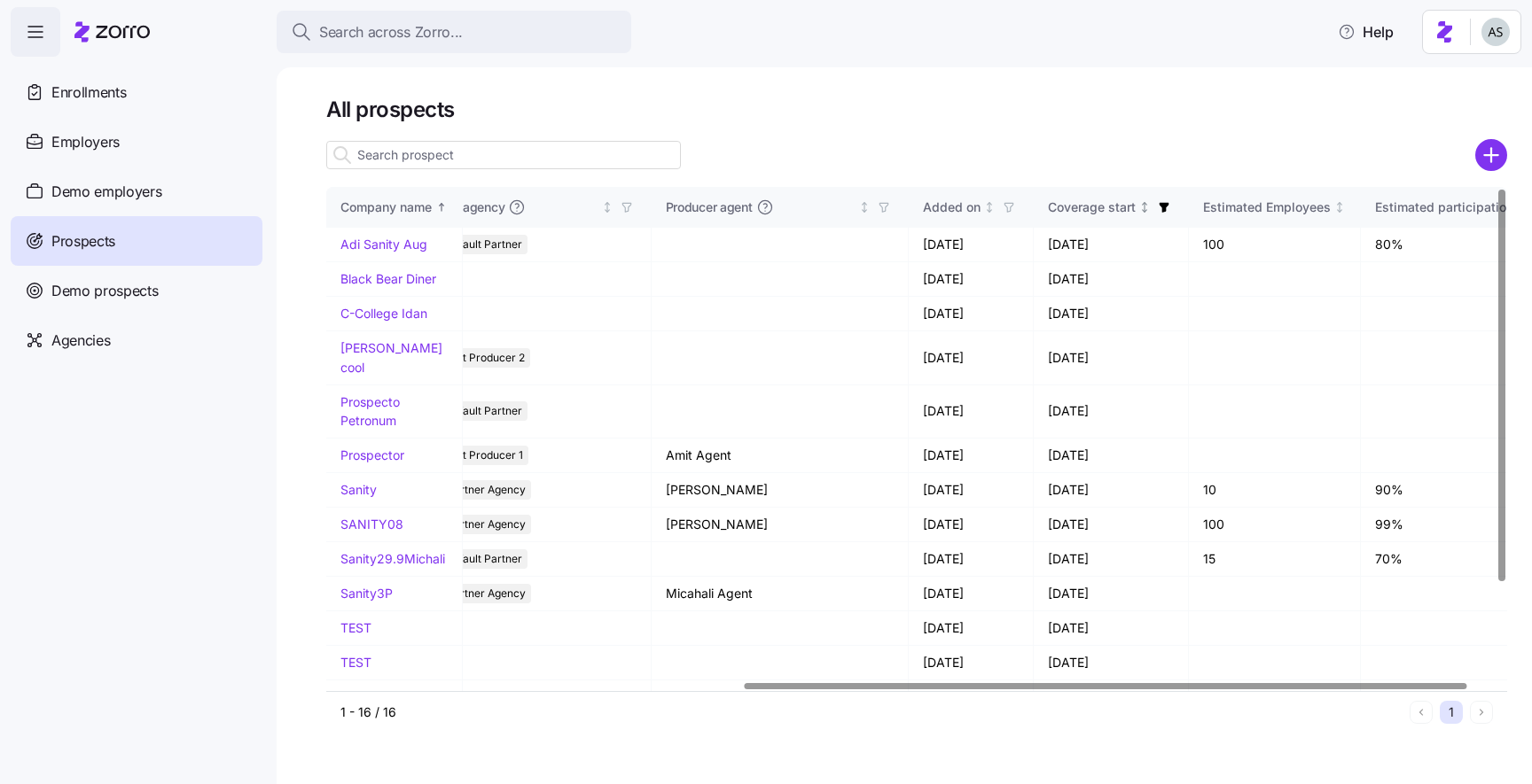
click at [1159, 208] on icon "button" at bounding box center [1164, 208] width 10 height 10
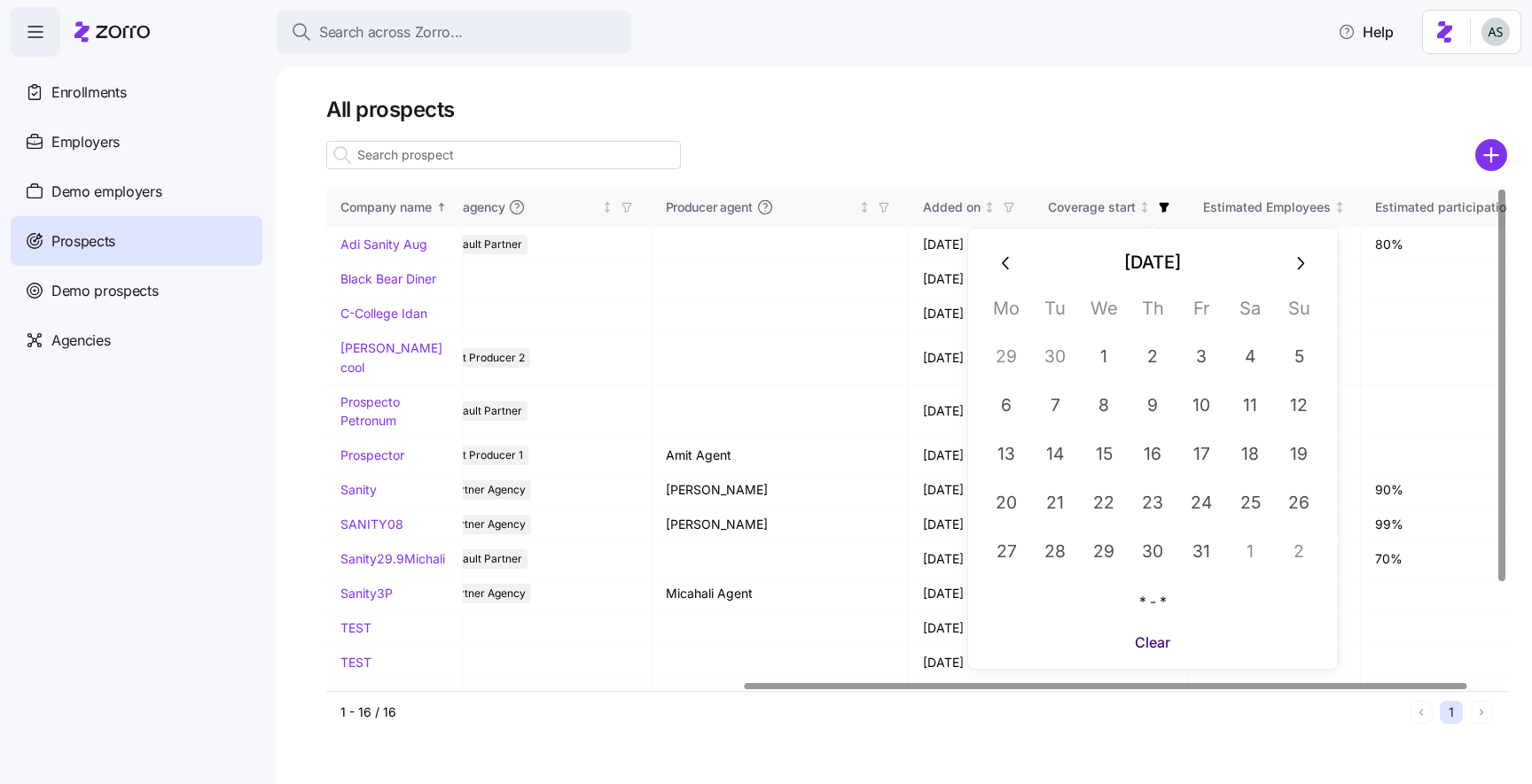
click at [1155, 652] on span "Clear" at bounding box center [1152, 643] width 36 height 21
click at [1085, 113] on h1 "All prospects" at bounding box center [917, 109] width 1181 height 27
